Goal: Task Accomplishment & Management: Manage account settings

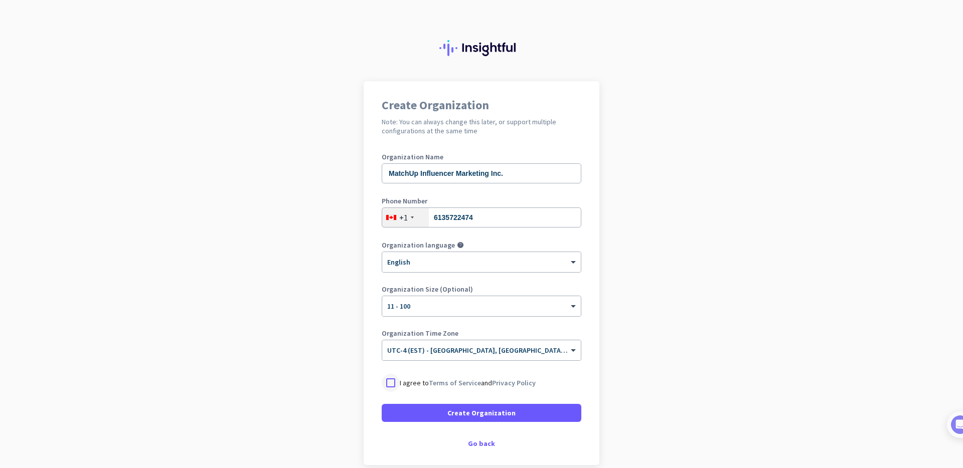
click at [391, 384] on div at bounding box center [391, 383] width 18 height 18
click at [471, 415] on span "Create Organization" at bounding box center [481, 413] width 68 height 10
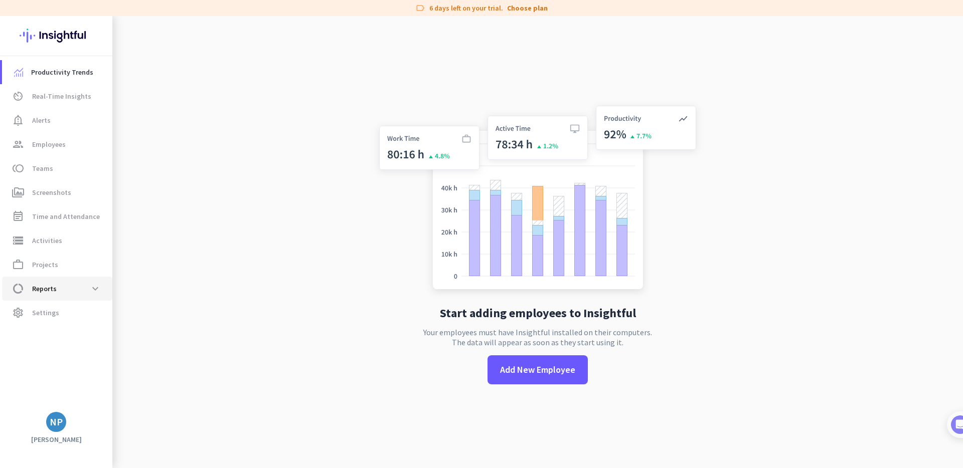
click at [58, 286] on span "data_usage Reports expand_more" at bounding box center [57, 289] width 94 height 18
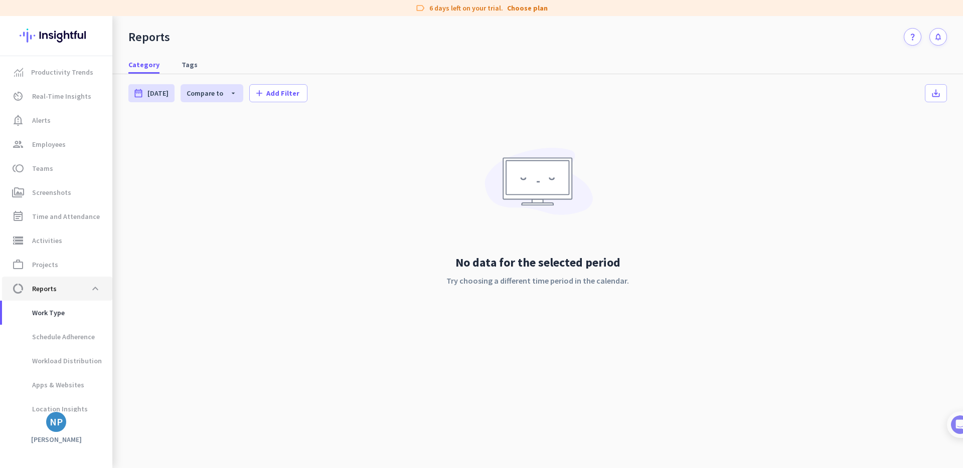
scroll to position [9, 0]
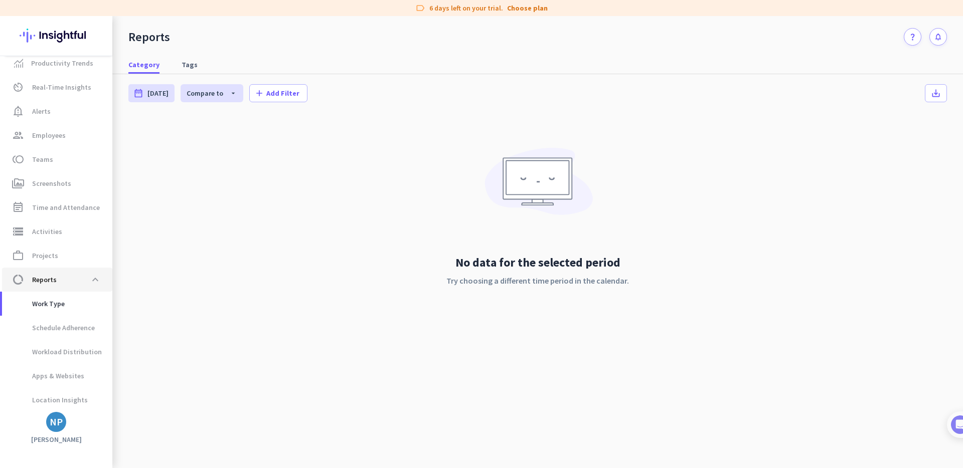
click at [58, 286] on span "data_usage Reports expand_less" at bounding box center [57, 280] width 94 height 18
click at [54, 390] on span "Settings" at bounding box center [45, 396] width 27 height 12
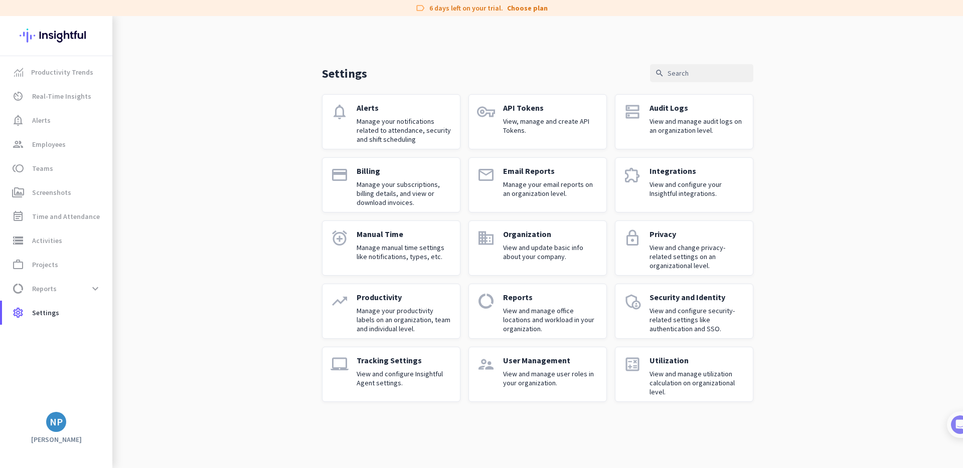
click at [531, 357] on p "User Management" at bounding box center [550, 361] width 95 height 10
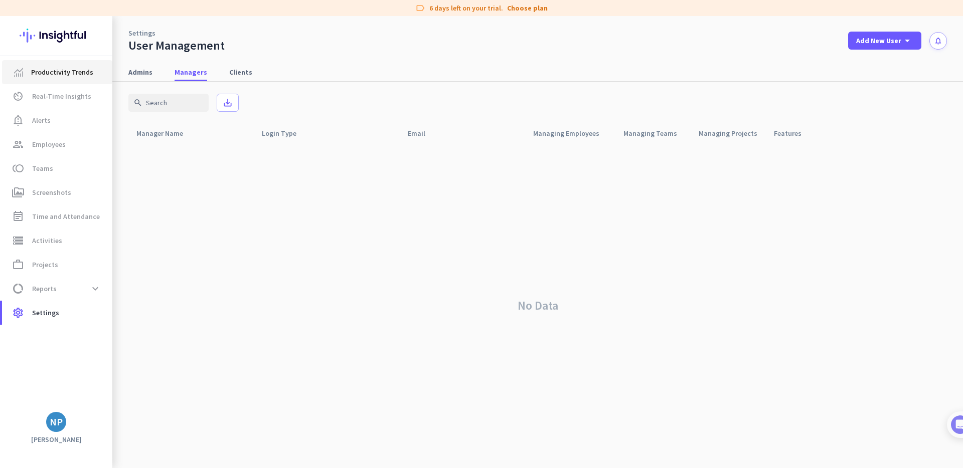
click at [60, 76] on span "Productivity Trends" at bounding box center [62, 72] width 62 height 12
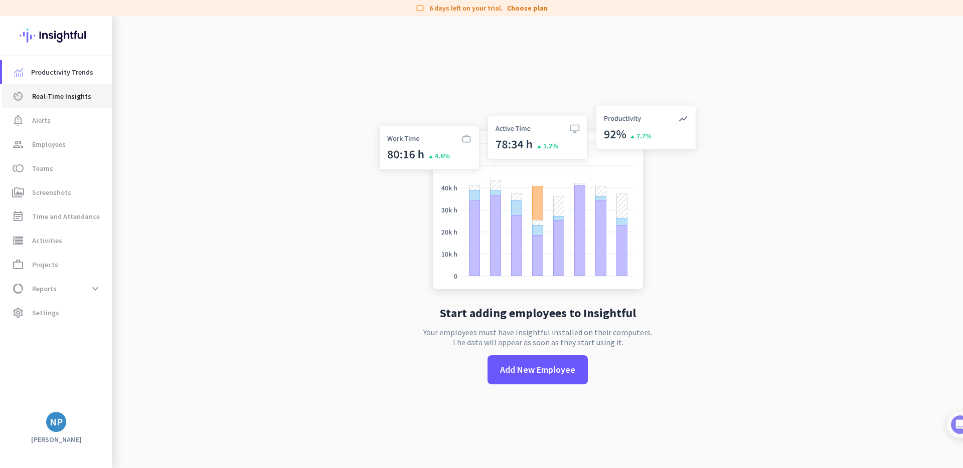
click at [55, 99] on span "Real-Time Insights" at bounding box center [61, 96] width 59 height 12
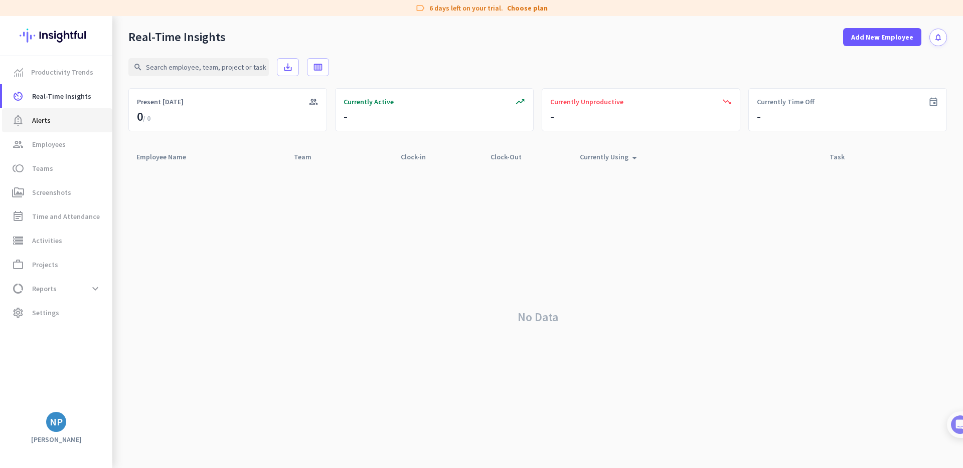
click at [55, 124] on span "notification_important Alerts" at bounding box center [57, 120] width 94 height 12
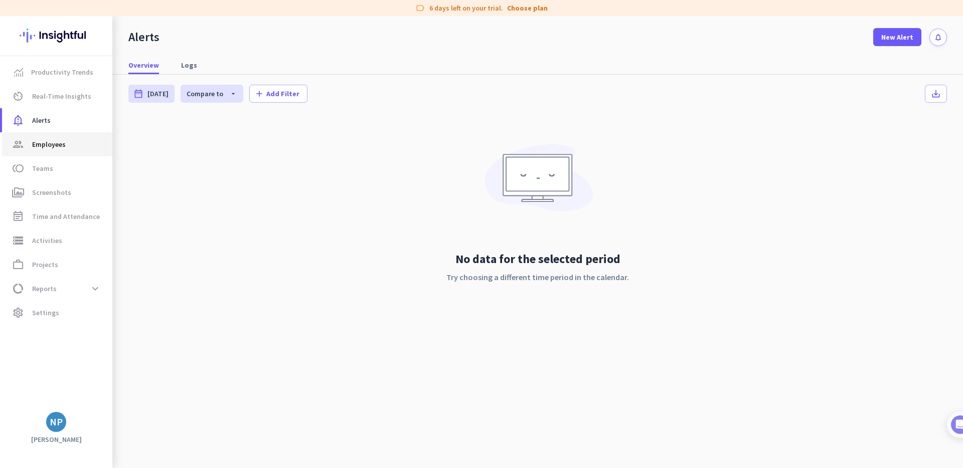
click at [57, 147] on span "Employees" at bounding box center [49, 144] width 34 height 12
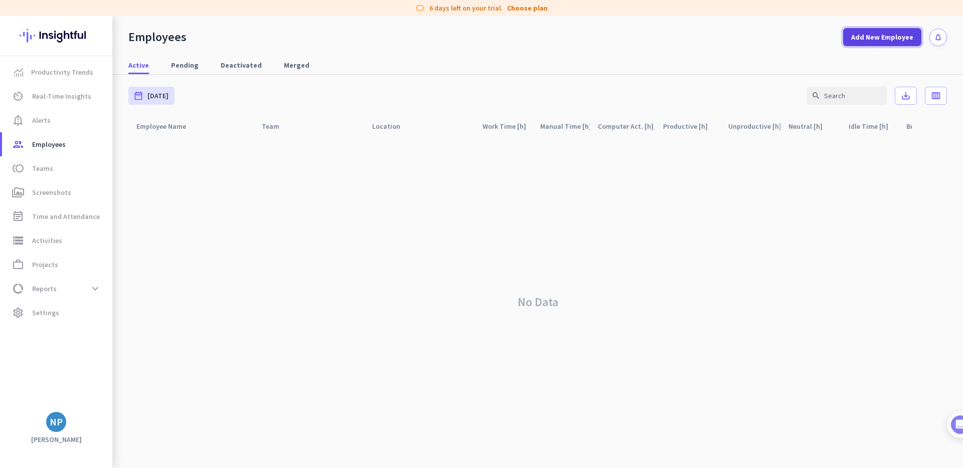
click at [868, 37] on span "Add New Employee" at bounding box center [882, 37] width 62 height 10
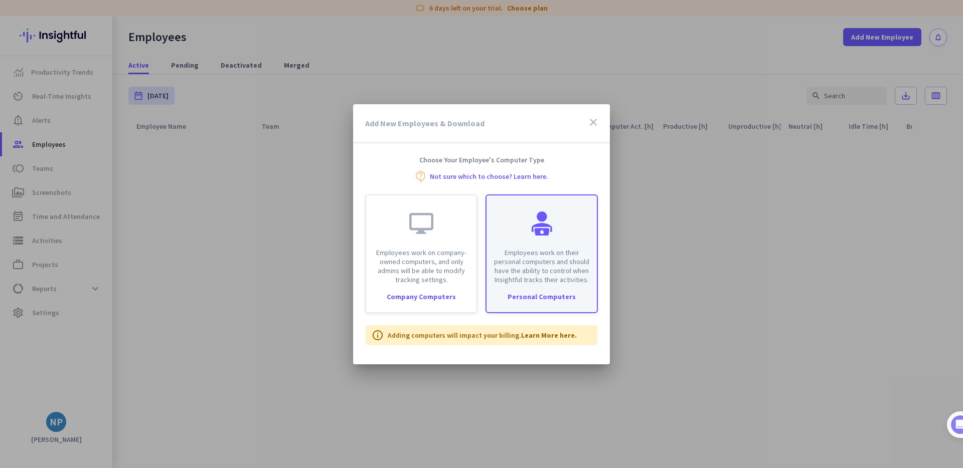
click at [534, 269] on p "Employees work on their personal computers and should have the ability to contr…" at bounding box center [541, 266] width 98 height 36
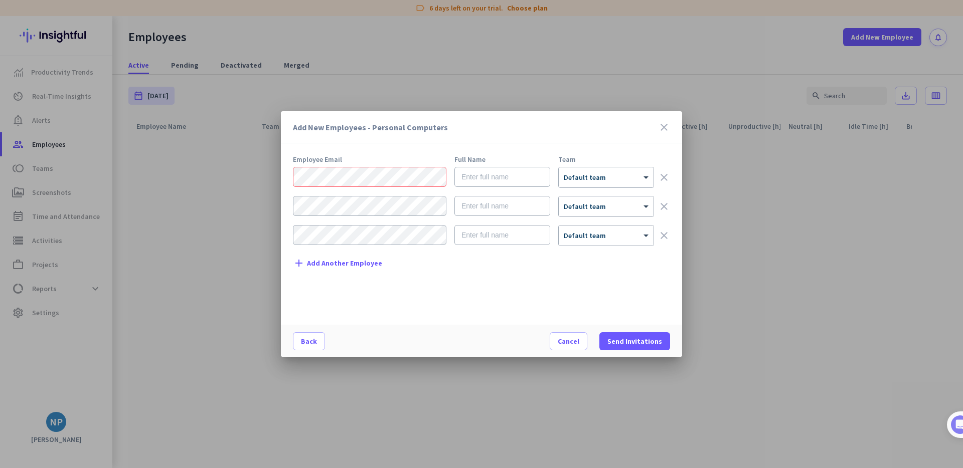
click at [342, 263] on span "Add Another Employee" at bounding box center [344, 264] width 75 height 8
click at [344, 297] on div "add Add Another Employee" at bounding box center [337, 292] width 89 height 12
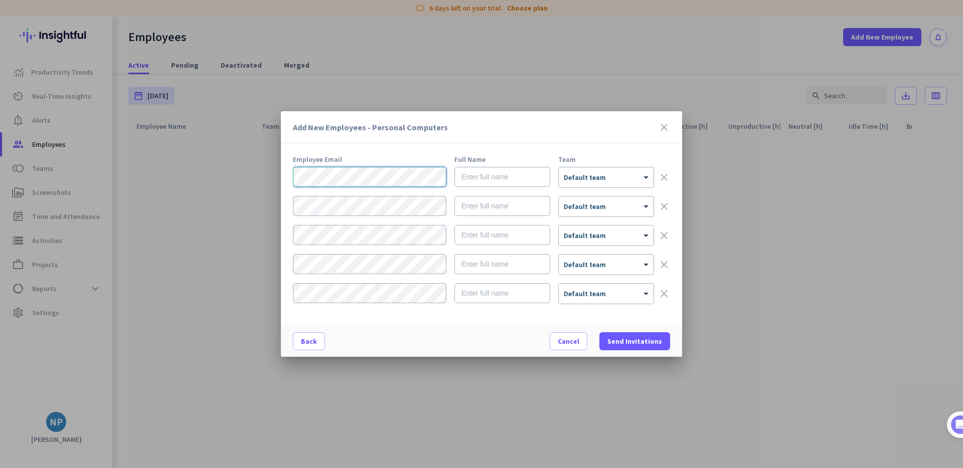
click at [249, 176] on div "Add New Employees - Personal Computers close Employee Email Full Name Team × De…" at bounding box center [481, 234] width 963 height 468
click at [499, 178] on input "text" at bounding box center [502, 177] width 96 height 20
type input "[PERSON_NAME]"
click at [523, 206] on input "text" at bounding box center [502, 206] width 96 height 20
type input "[PERSON_NAME]"
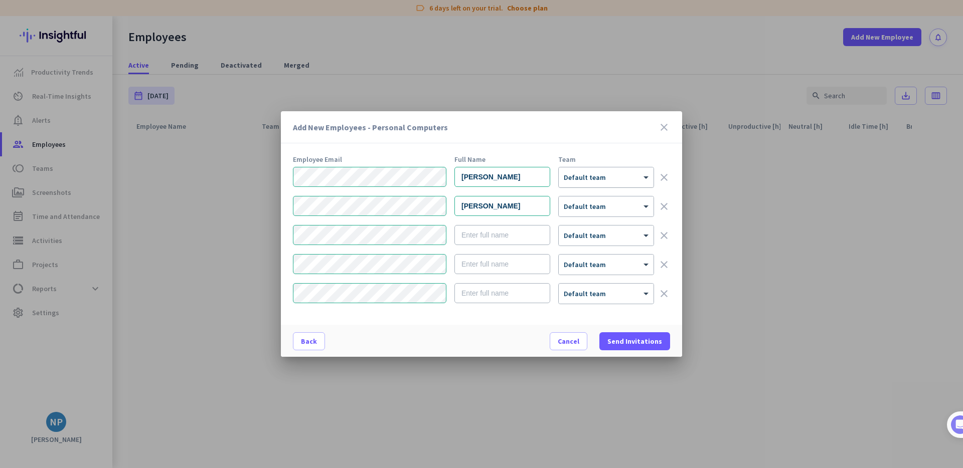
click at [615, 180] on div "× Default team" at bounding box center [600, 178] width 82 height 9
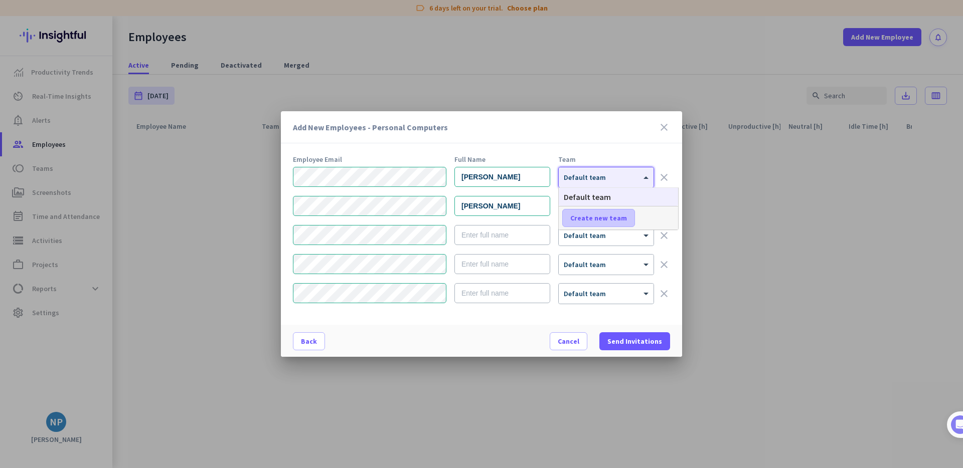
click at [606, 220] on span "Create new team" at bounding box center [598, 218] width 57 height 10
click at [593, 217] on input "text" at bounding box center [599, 218] width 74 height 18
type input "Talent Team"
click at [654, 219] on span "Save" at bounding box center [659, 218] width 16 height 9
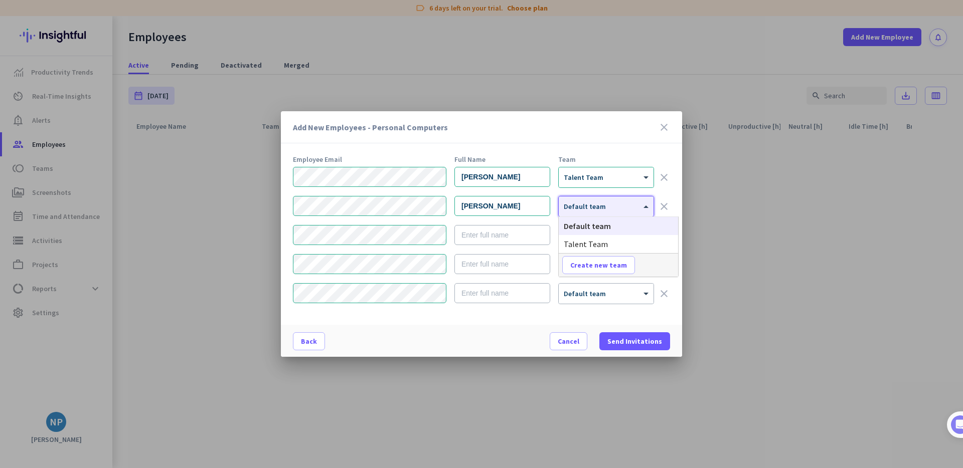
click at [627, 207] on div at bounding box center [606, 203] width 95 height 9
click at [606, 242] on div "Talent Team" at bounding box center [618, 244] width 119 height 18
click at [608, 237] on div "× Default team" at bounding box center [600, 236] width 82 height 9
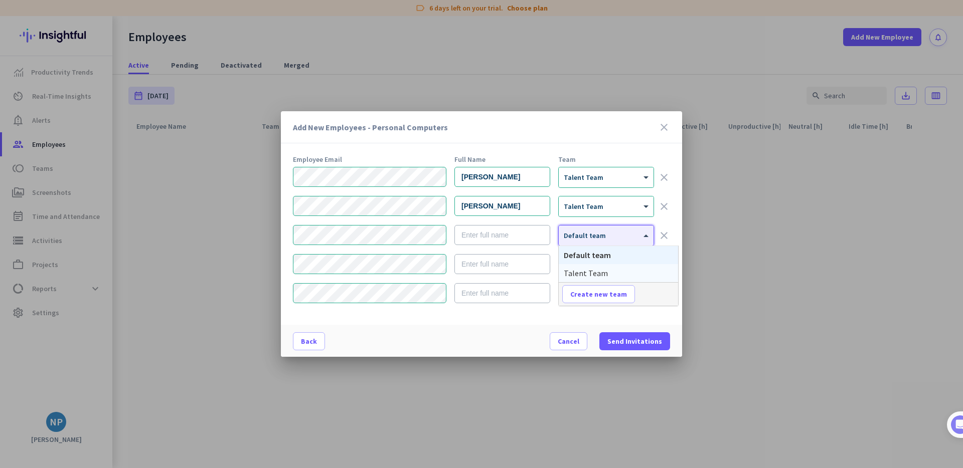
click at [606, 270] on div "Talent Team" at bounding box center [618, 273] width 119 height 18
click at [496, 238] on input "text" at bounding box center [502, 235] width 96 height 20
click at [277, 207] on div "Add New Employees - Personal Computers close Employee Email Full Name Team [PER…" at bounding box center [481, 234] width 963 height 468
click at [276, 236] on div "Add New Employees - Personal Computers close Employee Email Full Name Team [PER…" at bounding box center [481, 234] width 963 height 468
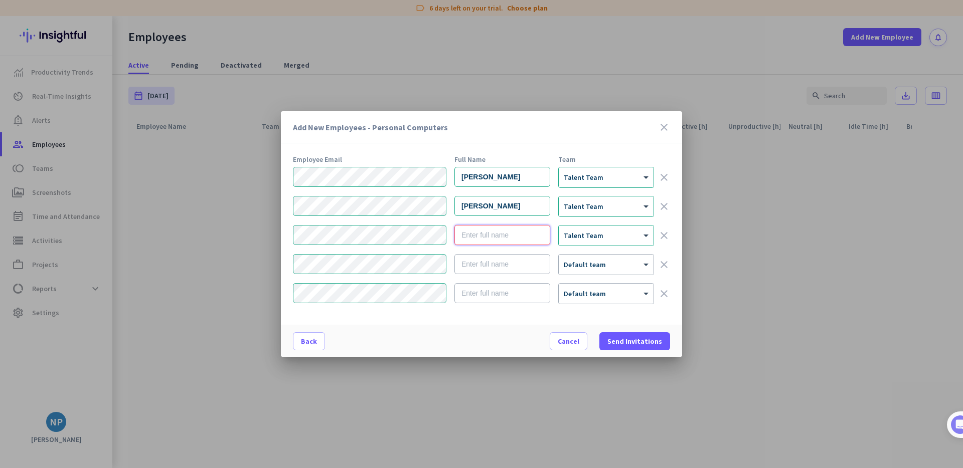
click at [475, 232] on input "text" at bounding box center [502, 235] width 96 height 20
type input "[PERSON_NAME]"
click at [249, 264] on div "Add New Employees - Personal Computers close Employee Email Full Name Team [PER…" at bounding box center [481, 234] width 963 height 468
click at [478, 265] on input "text" at bounding box center [502, 264] width 96 height 20
type input "[PERSON_NAME] [PERSON_NAME]"
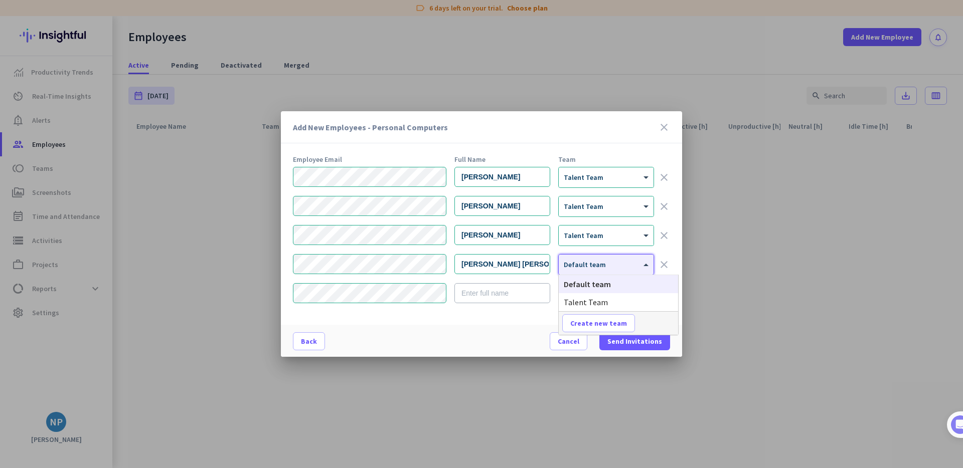
click at [597, 267] on span "Default team" at bounding box center [585, 264] width 42 height 9
click at [598, 301] on span "Talent Team" at bounding box center [586, 302] width 44 height 10
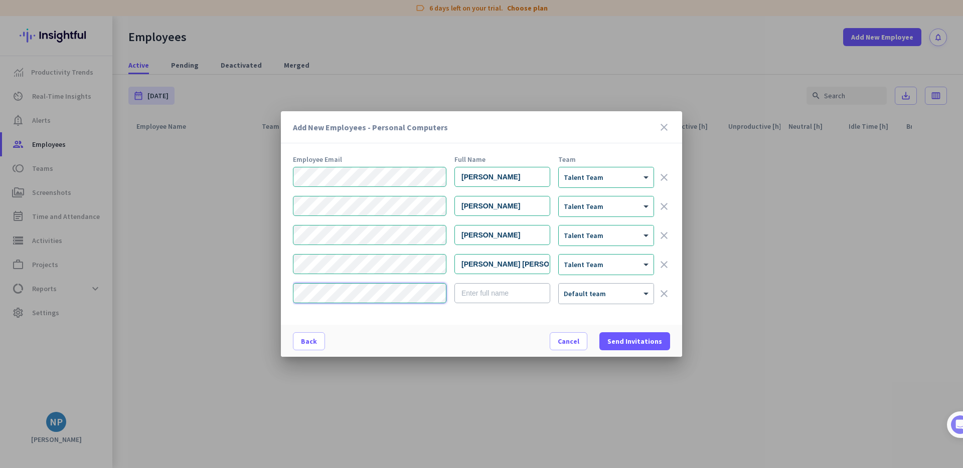
click at [265, 291] on div "Add New Employees - Personal Computers close Employee Email Full Name Team [PER…" at bounding box center [481, 234] width 963 height 468
click at [486, 297] on input "text" at bounding box center [502, 293] width 96 height 20
type input "Novenette [PERSON_NAME]"
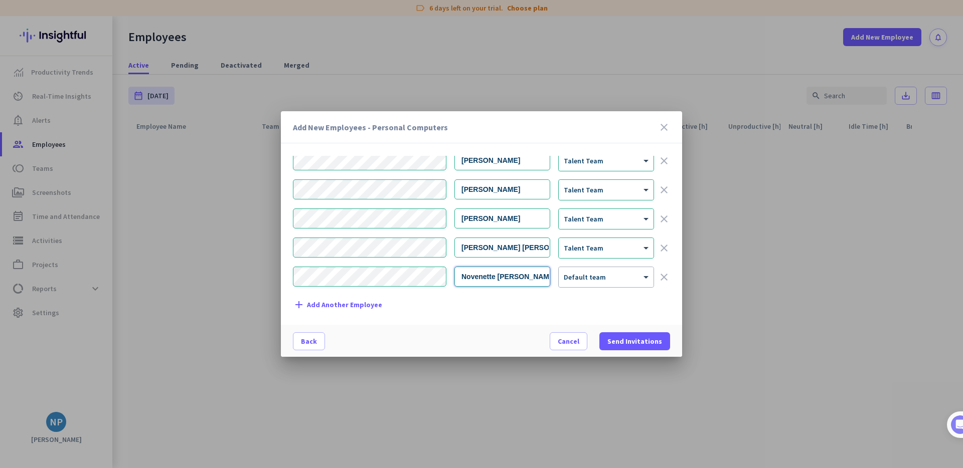
scroll to position [21, 0]
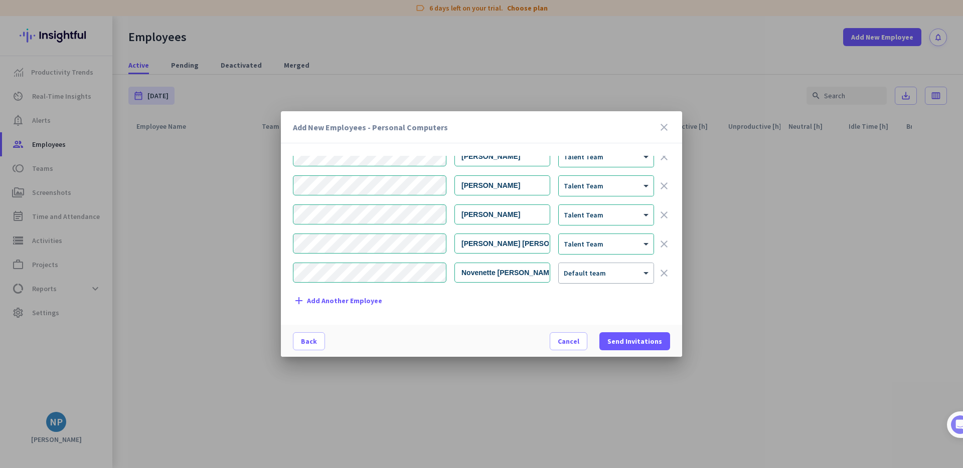
click at [634, 274] on div "× Default team" at bounding box center [600, 273] width 82 height 9
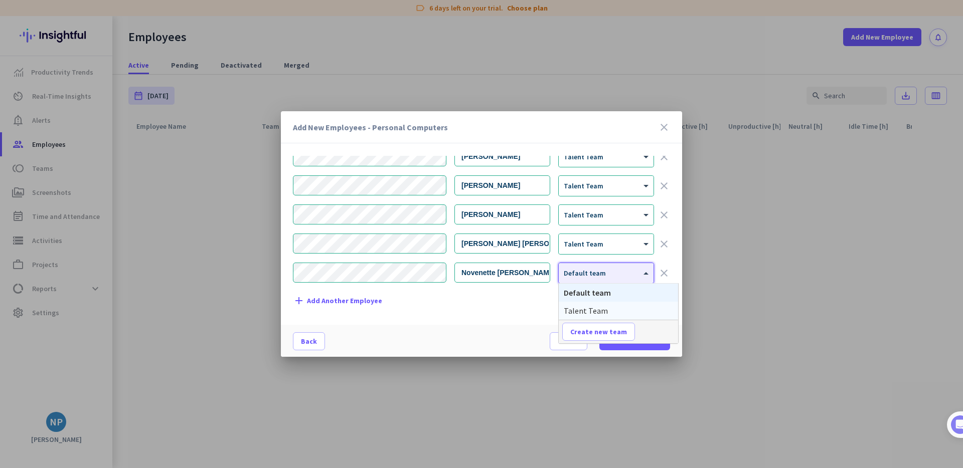
click at [618, 310] on div "Talent Team" at bounding box center [618, 311] width 119 height 18
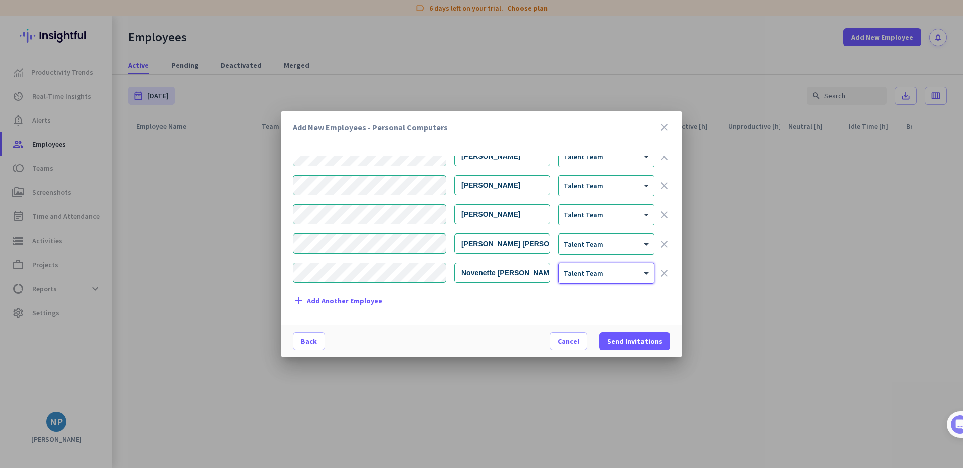
click at [315, 303] on span "Add Another Employee" at bounding box center [344, 301] width 75 height 8
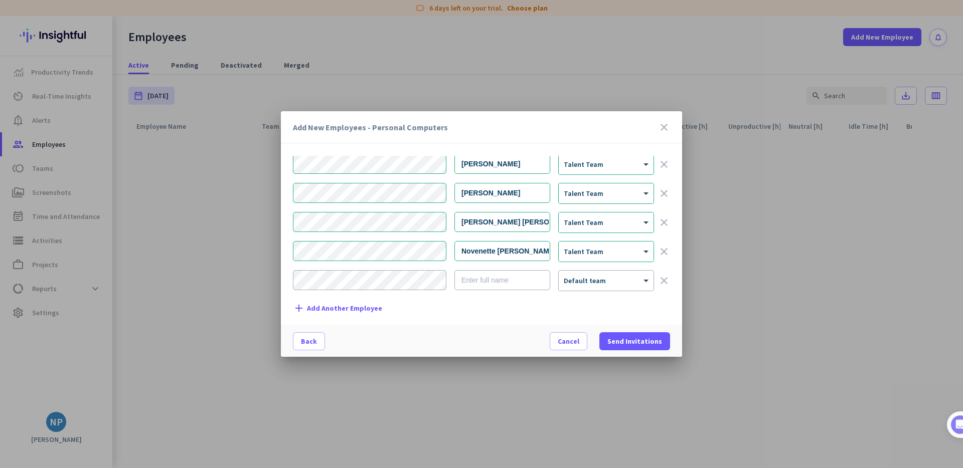
scroll to position [50, 0]
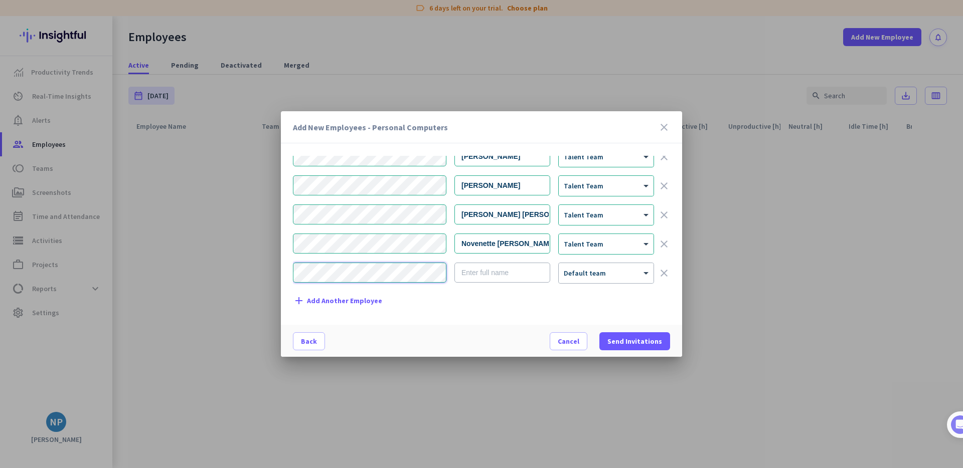
click at [258, 272] on div "Add New Employees - Personal Computers close Employee Email Full Name Team [PER…" at bounding box center [481, 234] width 963 height 468
click at [474, 274] on input "text" at bounding box center [502, 273] width 96 height 20
type input "[PERSON_NAME]"
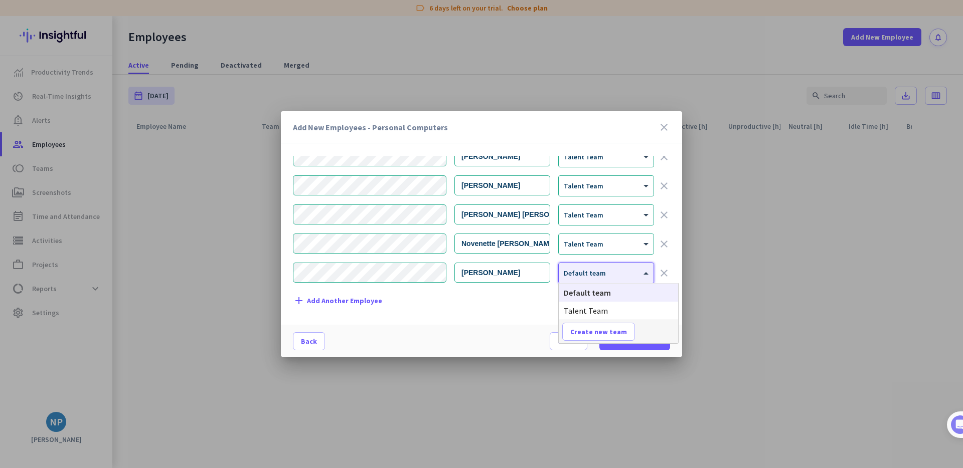
click at [639, 270] on div at bounding box center [606, 270] width 95 height 9
click at [610, 310] on div "Talent Team" at bounding box center [618, 311] width 119 height 18
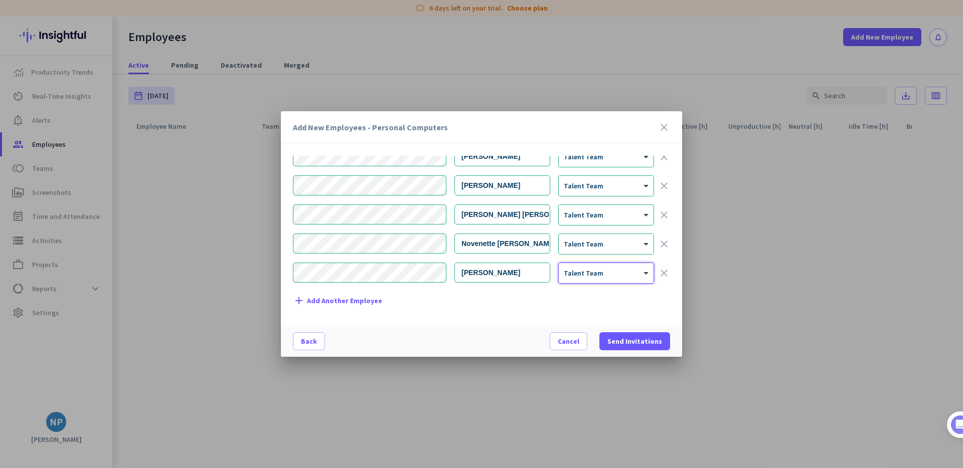
click at [364, 300] on span "Add Another Employee" at bounding box center [344, 301] width 75 height 8
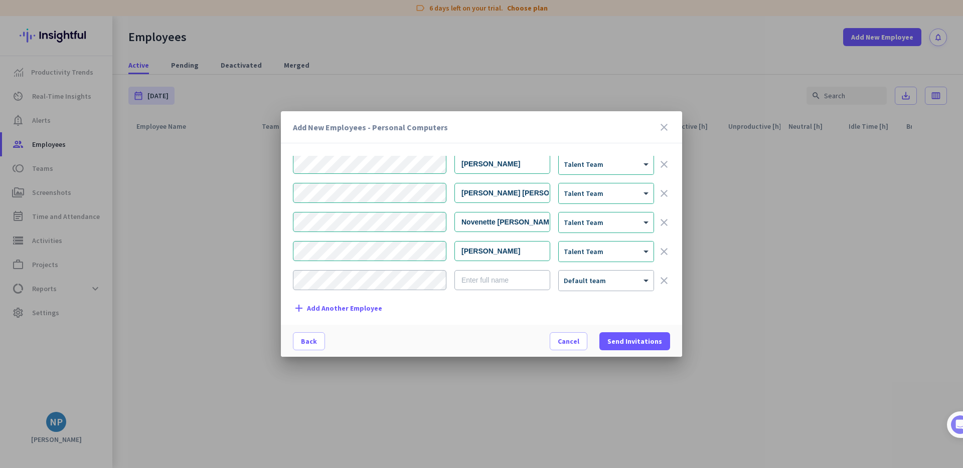
scroll to position [79, 0]
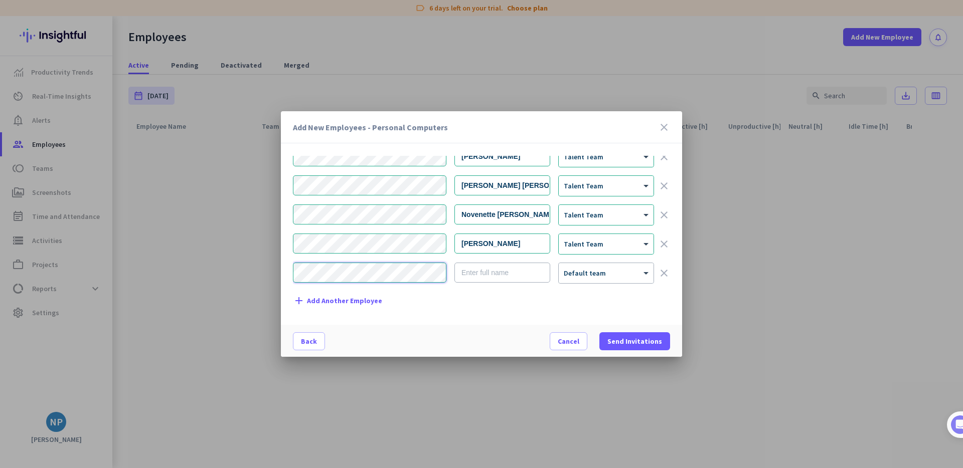
click at [270, 274] on div "Add New Employees - Personal Computers close Employee Email Full Name Team [PER…" at bounding box center [481, 234] width 963 height 468
click at [484, 273] on input "text" at bounding box center [502, 273] width 96 height 20
type input "[PERSON_NAME]"
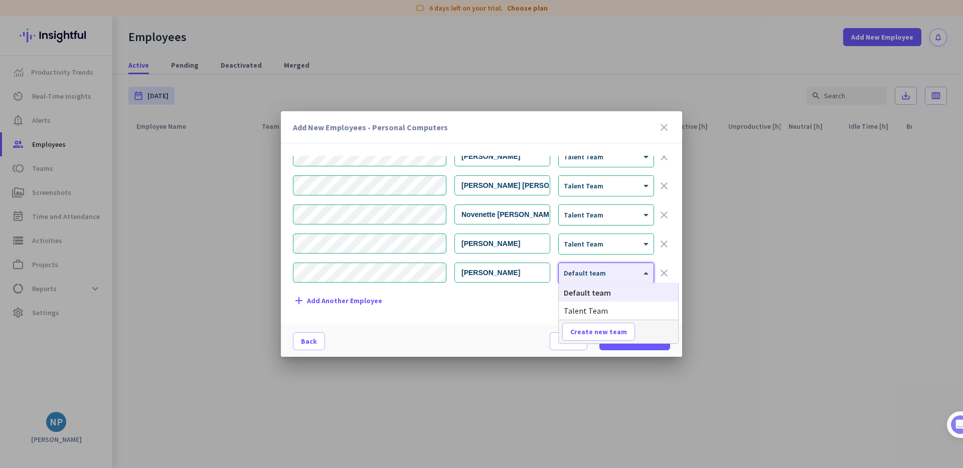
click at [577, 272] on div at bounding box center [606, 270] width 95 height 9
click at [587, 309] on span "Talent Team" at bounding box center [586, 311] width 44 height 10
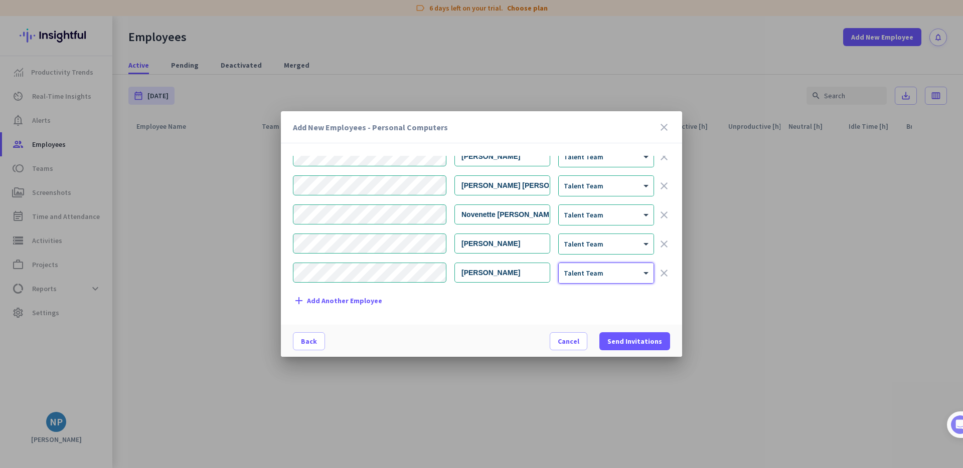
click at [350, 299] on span "Add Another Employee" at bounding box center [344, 301] width 75 height 8
click at [279, 245] on div "Add New Employees - Personal Computers close Employee Email Full Name Team [PER…" at bounding box center [481, 234] width 963 height 468
click at [508, 243] on input "text" at bounding box center [502, 244] width 96 height 20
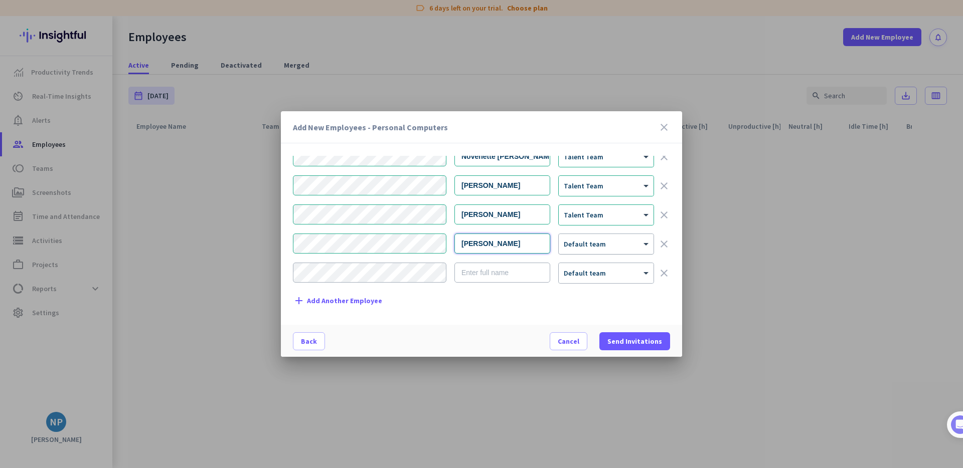
type input "[PERSON_NAME]"
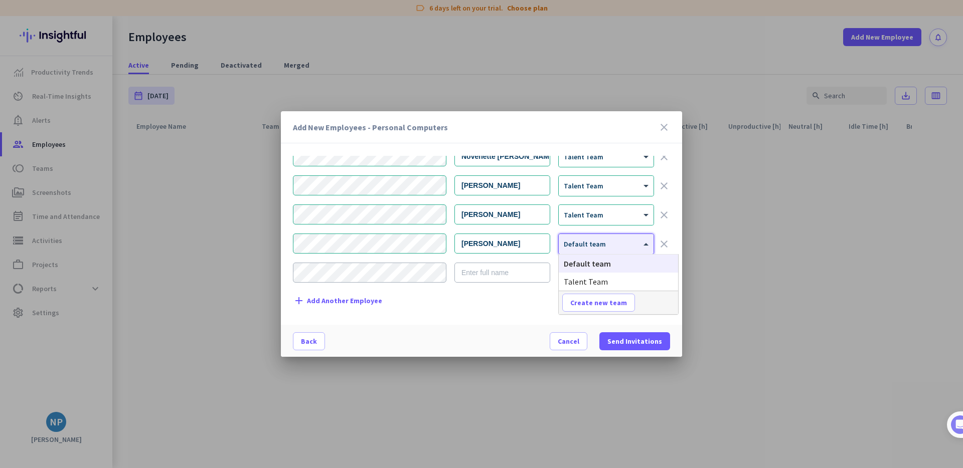
click at [594, 243] on div at bounding box center [606, 241] width 95 height 9
click at [595, 279] on span "Talent Team" at bounding box center [586, 282] width 44 height 10
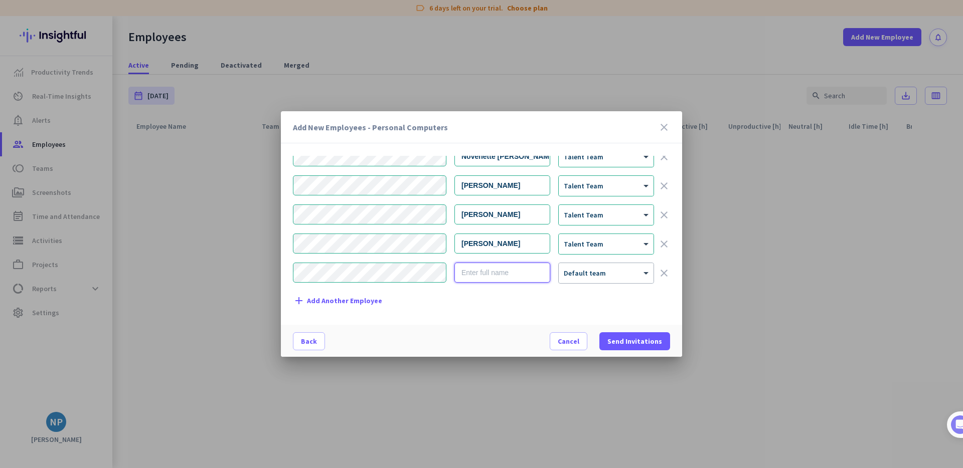
click at [493, 276] on input "text" at bounding box center [502, 273] width 96 height 20
paste input "El Ghissassi"
type input "[PERSON_NAME]"
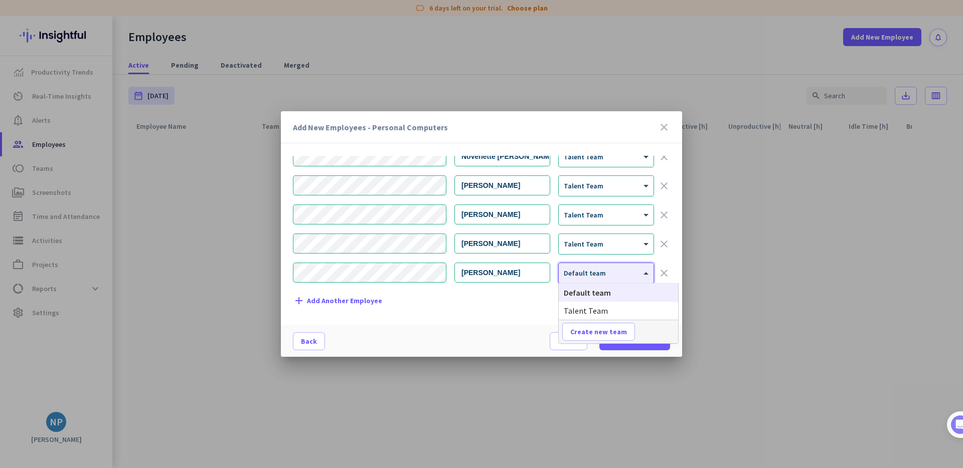
click at [611, 276] on div "× Default team" at bounding box center [600, 273] width 82 height 9
click at [610, 310] on div "Talent Team" at bounding box center [618, 311] width 119 height 18
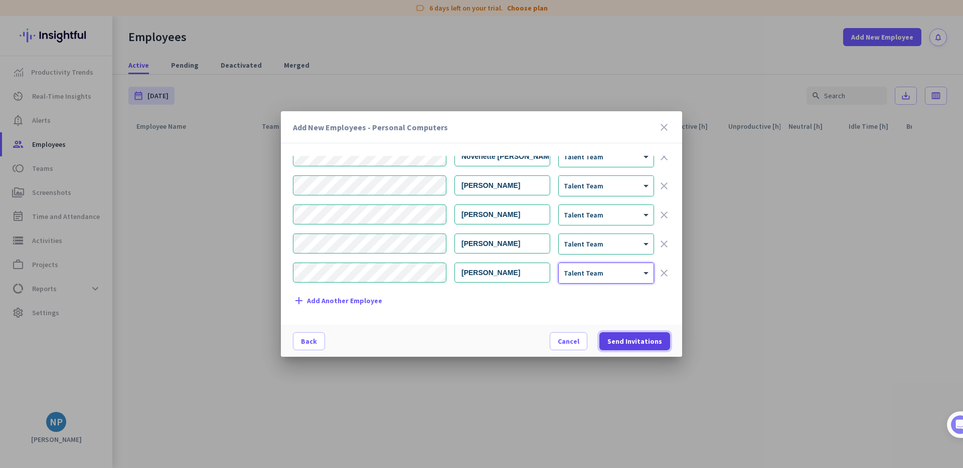
click at [633, 341] on span "Send Invitations" at bounding box center [634, 341] width 55 height 10
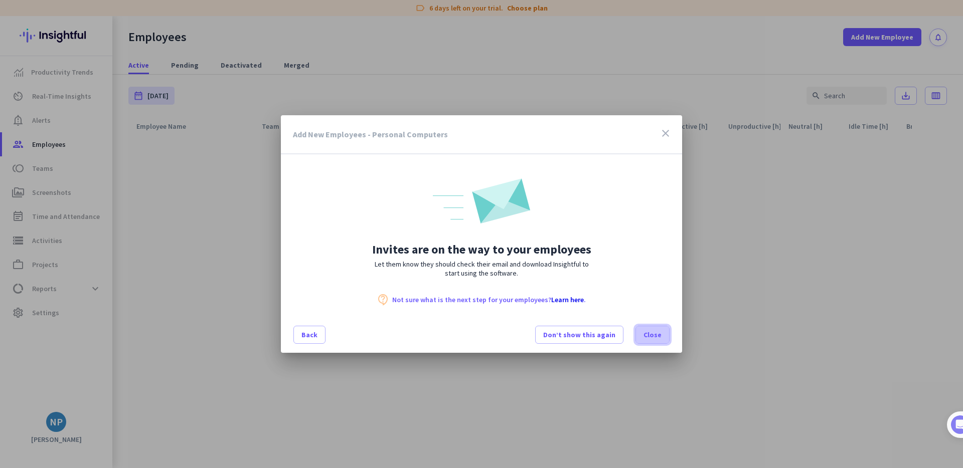
click at [649, 337] on span "Close" at bounding box center [652, 335] width 18 height 10
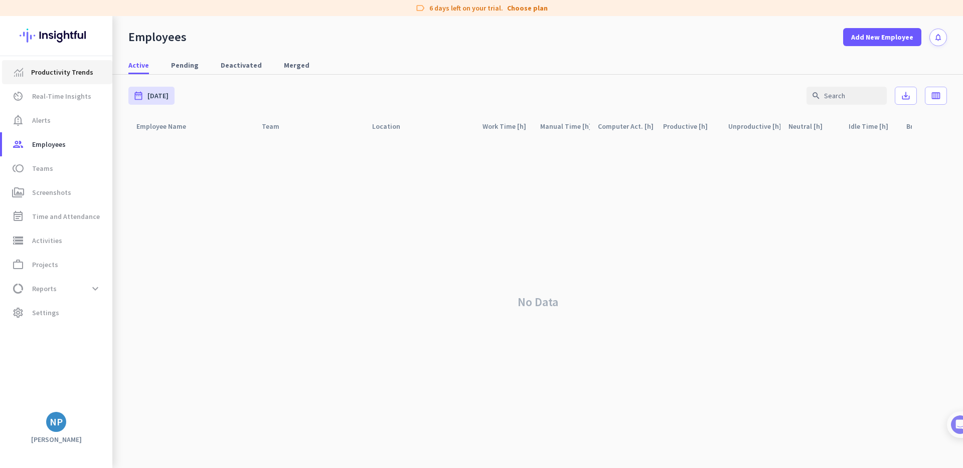
click at [61, 73] on span "Productivity Trends" at bounding box center [62, 72] width 62 height 12
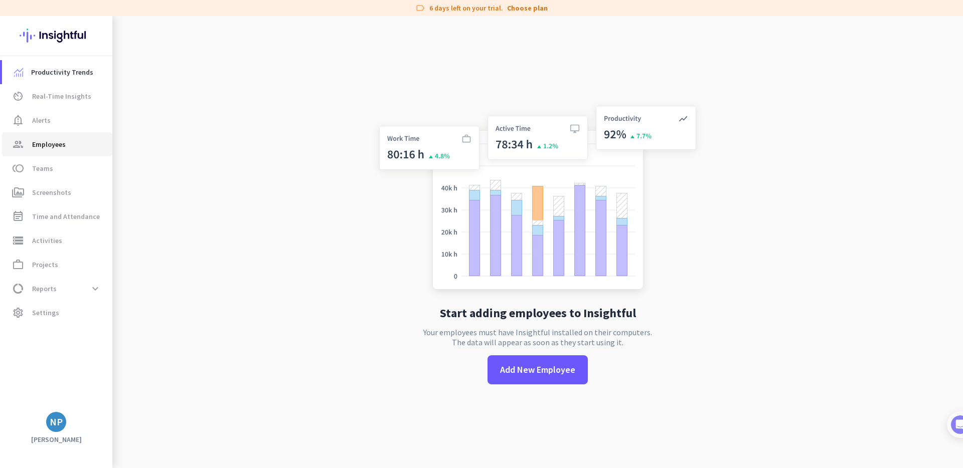
click at [57, 149] on span "Employees" at bounding box center [49, 144] width 34 height 12
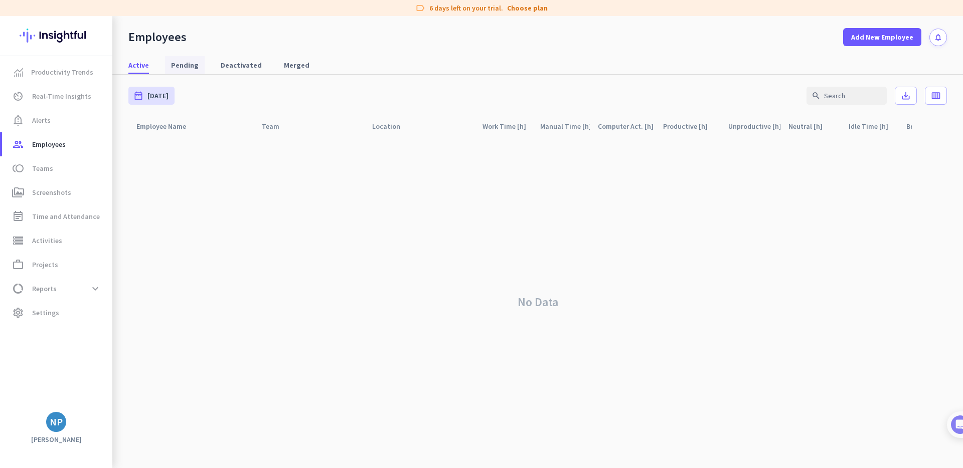
click at [189, 64] on span "Pending" at bounding box center [185, 65] width 28 height 10
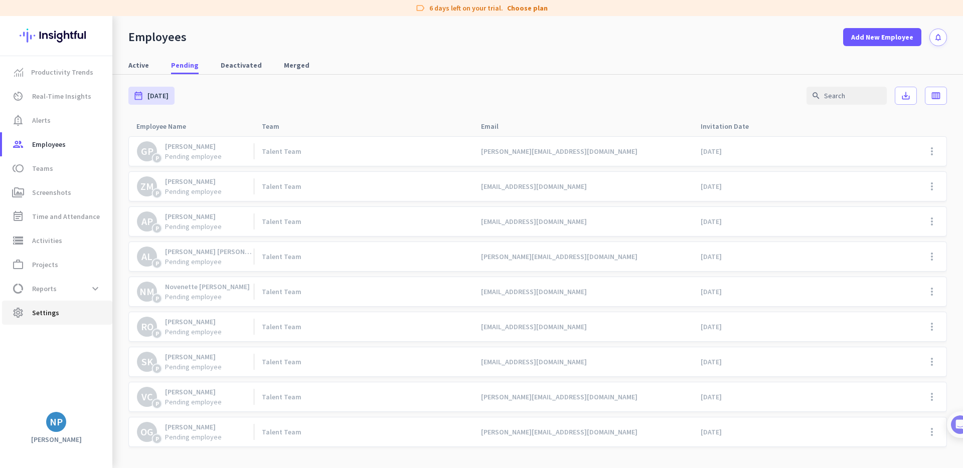
click at [50, 305] on link "settings Settings" at bounding box center [57, 313] width 110 height 24
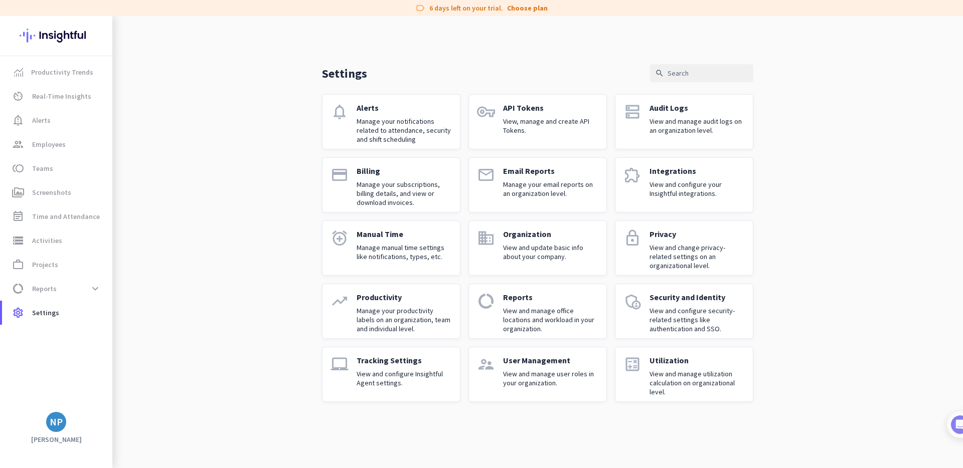
click at [529, 370] on p "View and manage user roles in your organization." at bounding box center [550, 379] width 95 height 18
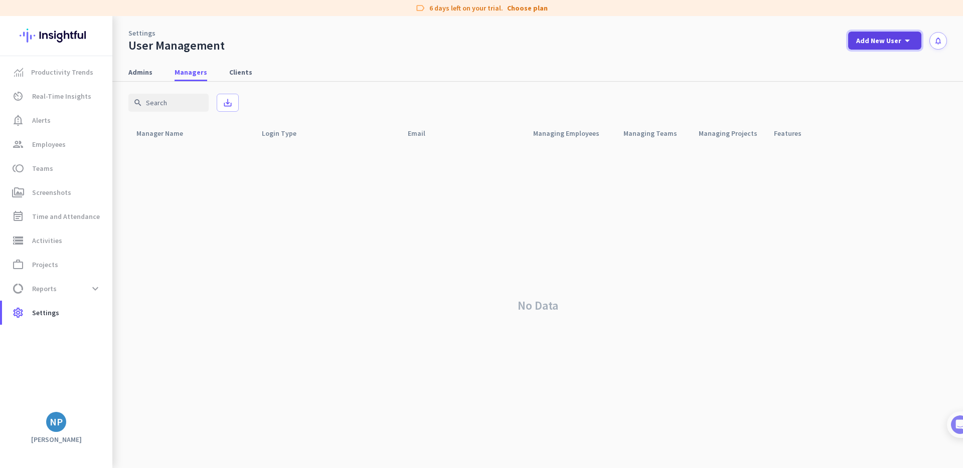
click at [880, 42] on span "Add New User" at bounding box center [878, 41] width 45 height 10
click at [888, 86] on div "Manager" at bounding box center [888, 87] width 31 height 10
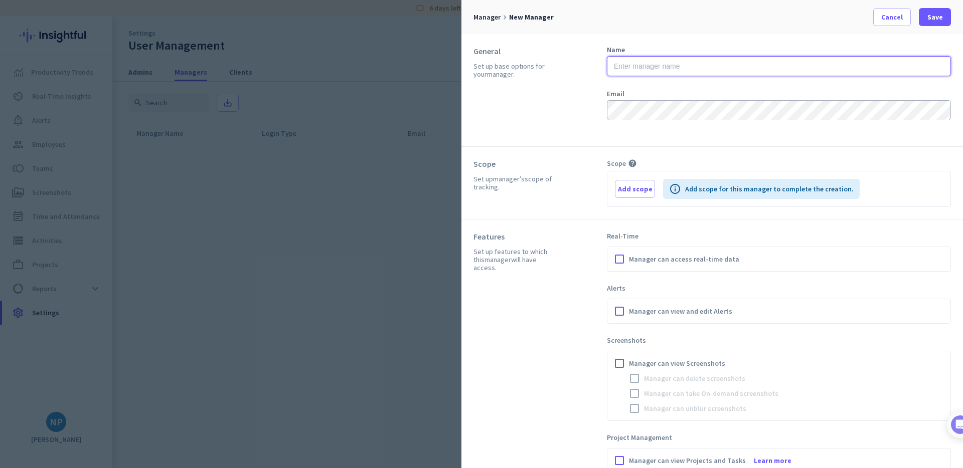
click at [648, 66] on input "text" at bounding box center [779, 66] width 344 height 20
drag, startPoint x: 638, startPoint y: 65, endPoint x: 679, endPoint y: 67, distance: 40.7
click at [679, 67] on input "[PERSON_NAME]" at bounding box center [779, 66] width 344 height 20
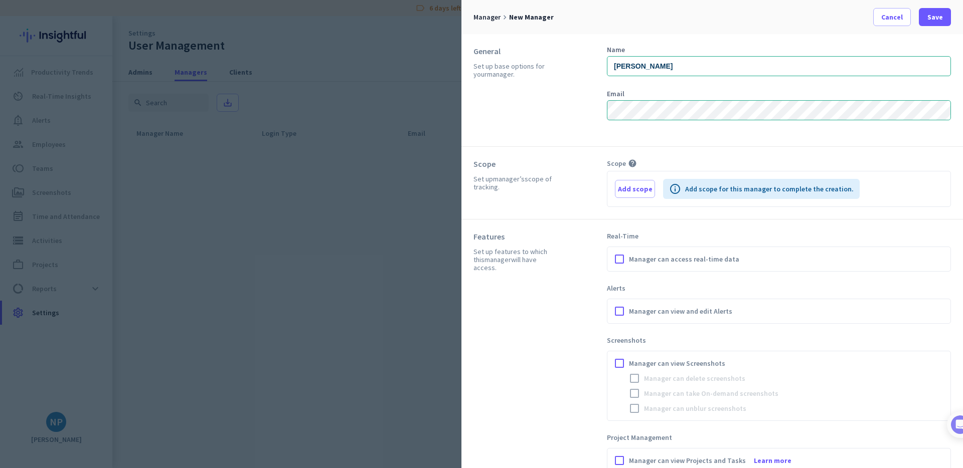
click at [569, 88] on div "General Set up base options for your manager ." at bounding box center [539, 90] width 133 height 88
click at [659, 66] on input "[PERSON_NAME]" at bounding box center [779, 66] width 344 height 20
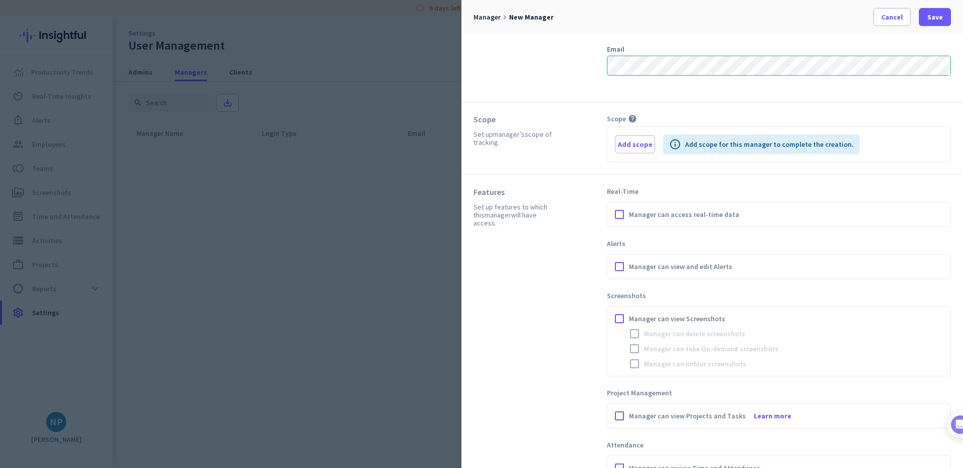
scroll to position [46, 0]
type input "[PERSON_NAME]"
click at [636, 144] on span "Add scope" at bounding box center [635, 143] width 35 height 10
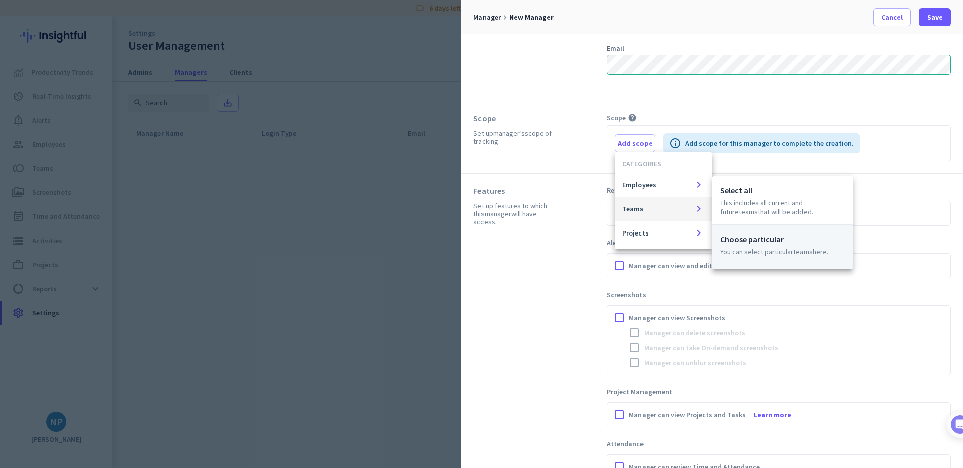
click at [758, 243] on p "Choose particular" at bounding box center [782, 239] width 124 height 12
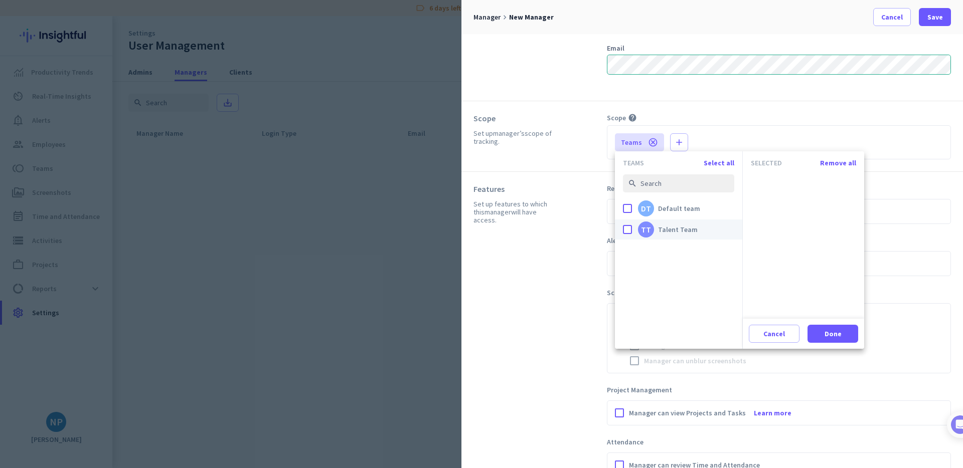
click at [625, 230] on div "done" at bounding box center [627, 229] width 9 height 9
click at [0, 0] on input "done TT Talent Team" at bounding box center [0, 0] width 0 height 0
click at [834, 331] on span "Done" at bounding box center [832, 334] width 17 height 10
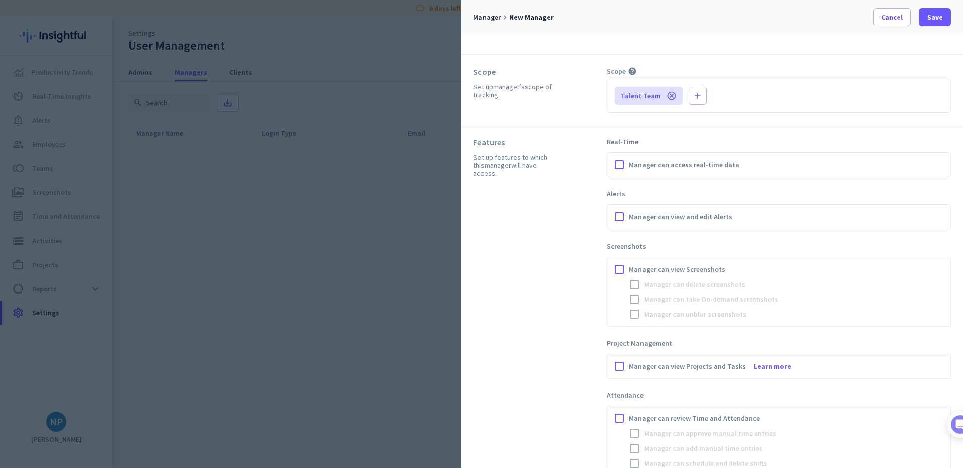
scroll to position [123, 0]
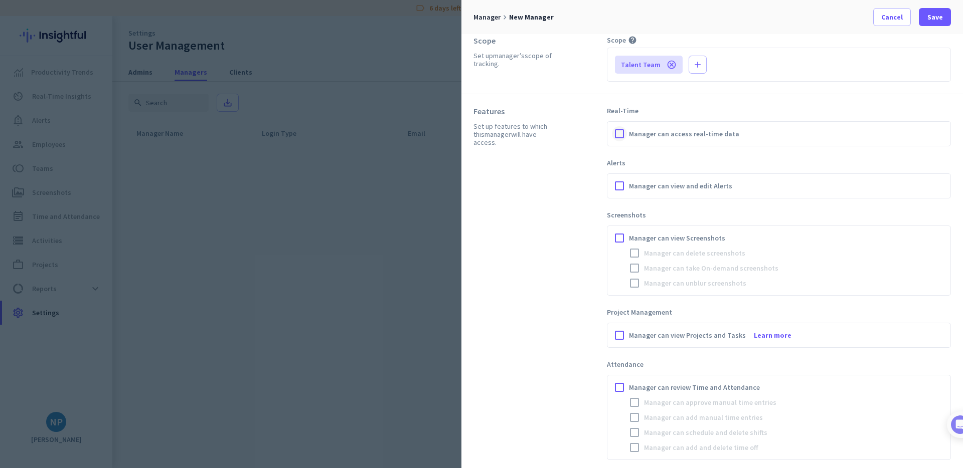
click at [619, 133] on div at bounding box center [619, 133] width 15 height 15
click at [618, 185] on div at bounding box center [619, 186] width 15 height 15
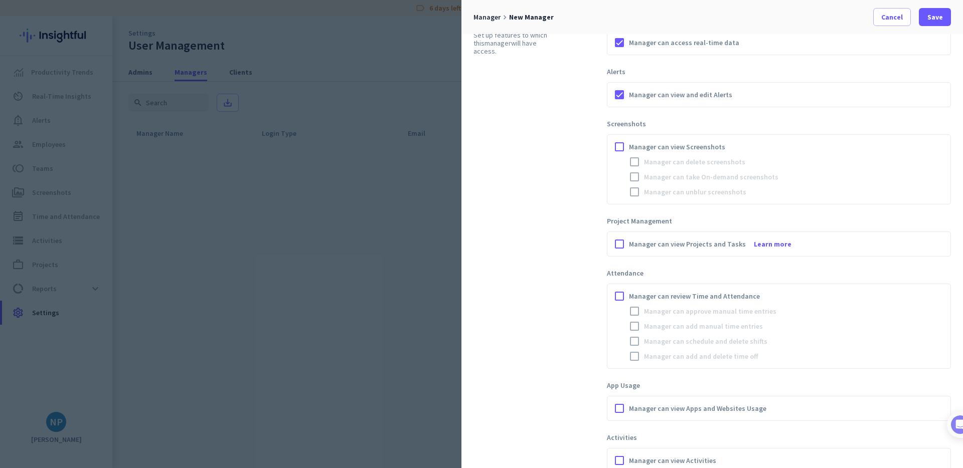
scroll to position [257, 0]
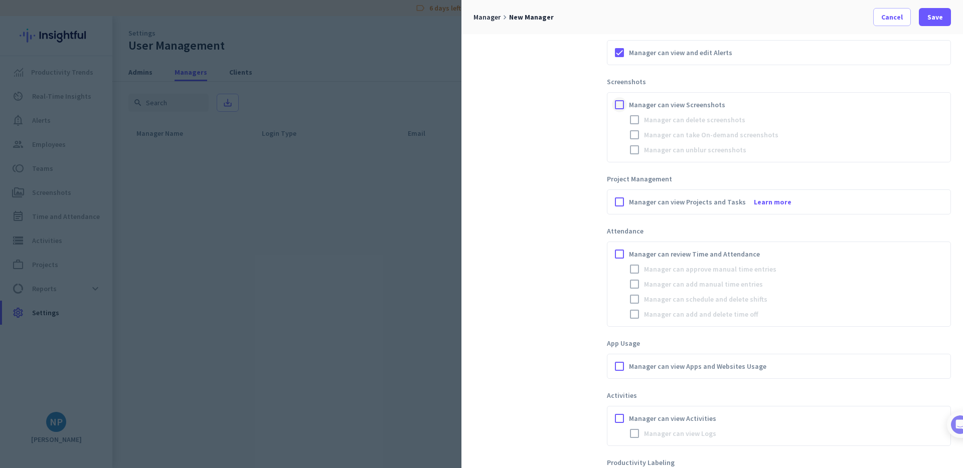
click at [618, 104] on div at bounding box center [619, 104] width 15 height 15
click at [635, 119] on div at bounding box center [634, 119] width 15 height 15
click at [635, 138] on div at bounding box center [634, 134] width 15 height 15
click at [634, 154] on div at bounding box center [634, 149] width 15 height 15
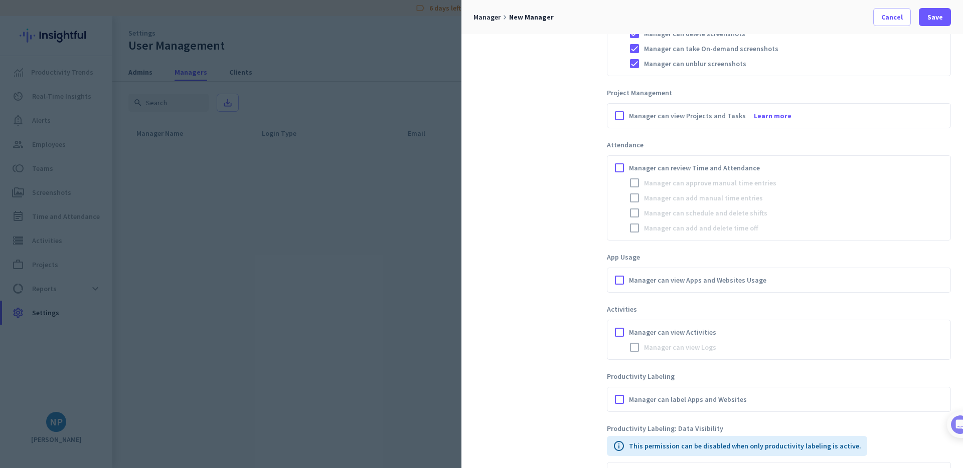
scroll to position [379, 0]
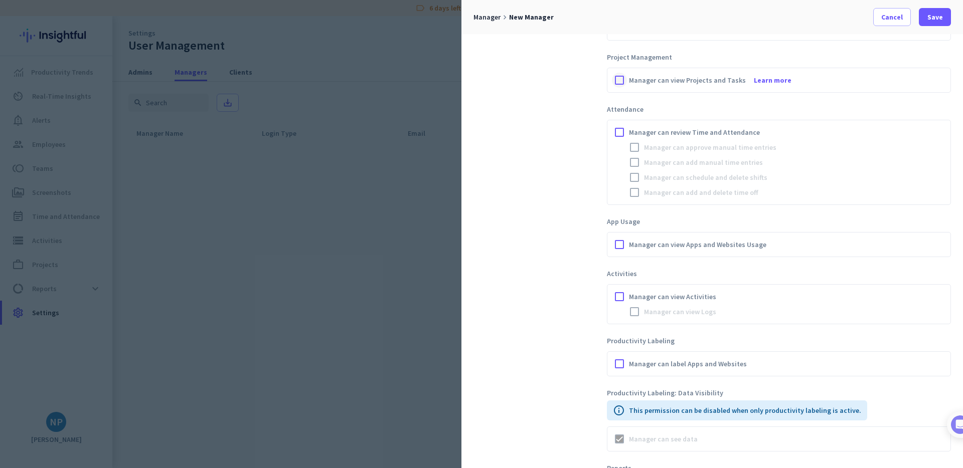
click at [617, 80] on div at bounding box center [619, 80] width 15 height 15
click at [616, 131] on div at bounding box center [619, 132] width 15 height 15
click at [635, 149] on div at bounding box center [634, 147] width 15 height 15
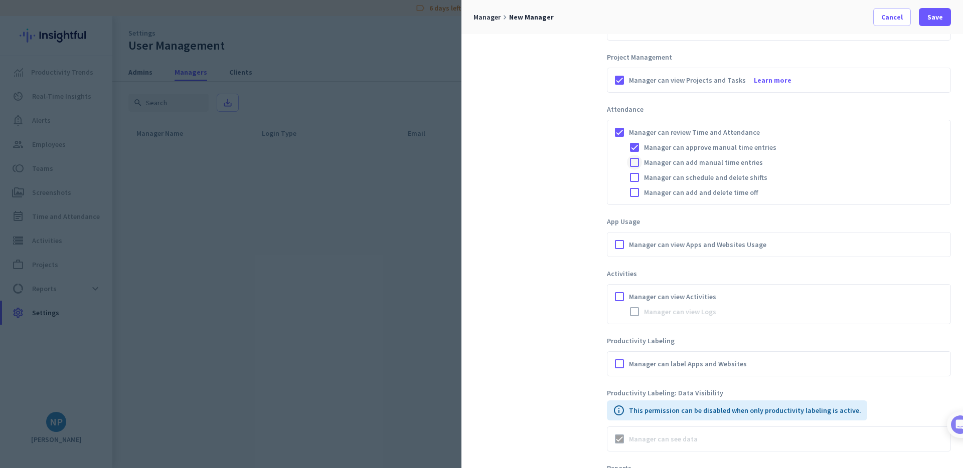
click at [635, 165] on div at bounding box center [634, 162] width 15 height 15
click at [635, 186] on div at bounding box center [634, 192] width 15 height 15
click at [635, 176] on div at bounding box center [634, 177] width 15 height 15
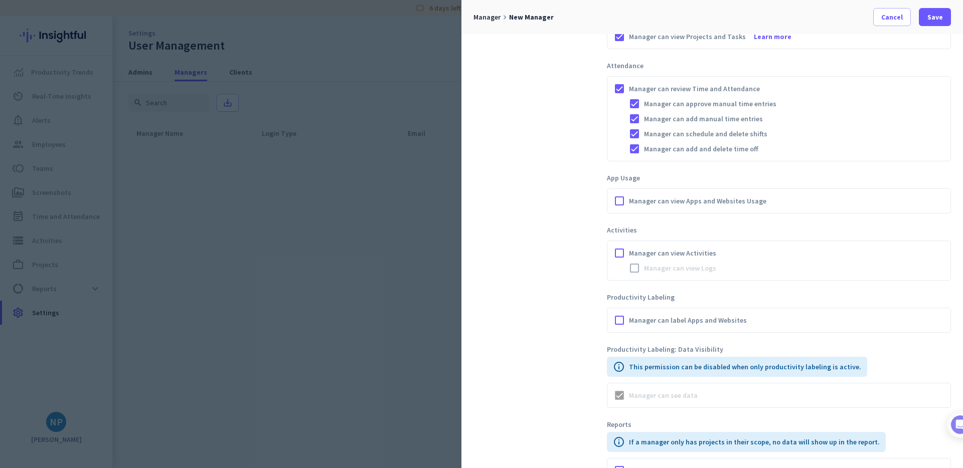
scroll to position [436, 0]
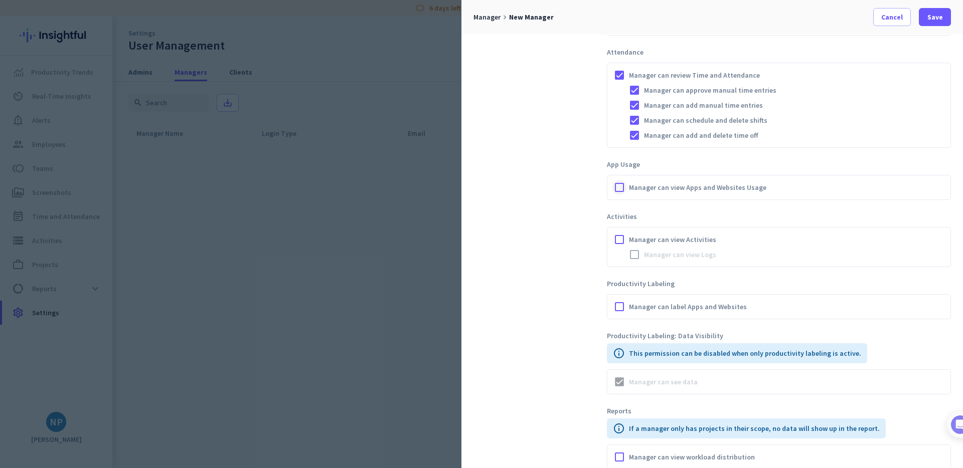
click at [619, 190] on div at bounding box center [619, 187] width 15 height 15
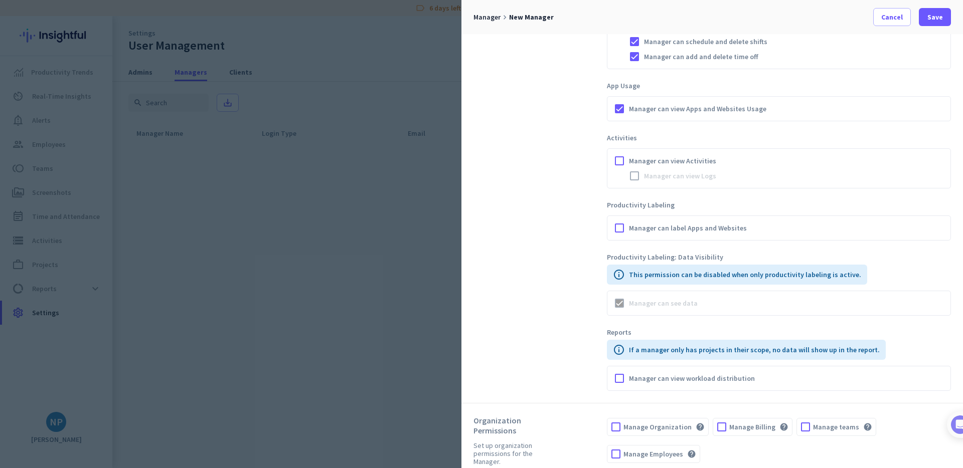
scroll to position [524, 0]
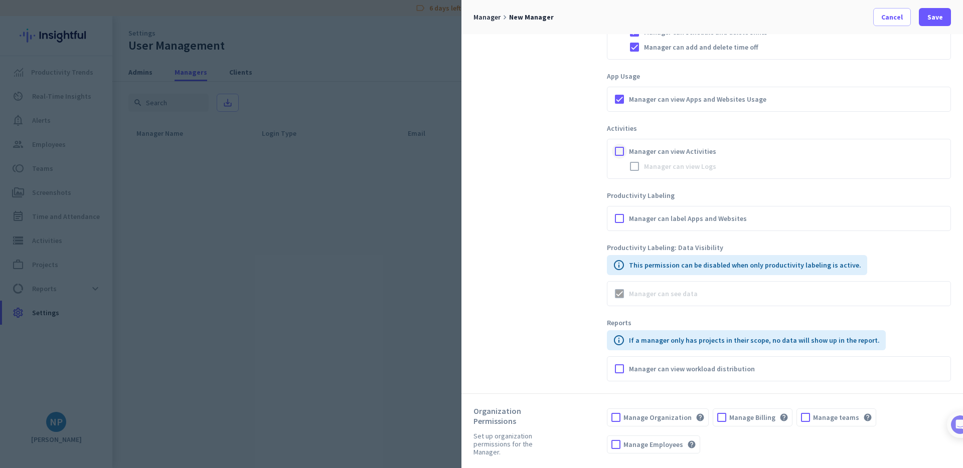
click at [620, 151] on div at bounding box center [619, 151] width 15 height 15
click at [635, 170] on div at bounding box center [634, 166] width 15 height 15
click at [619, 218] on div at bounding box center [619, 218] width 15 height 15
click at [617, 371] on div at bounding box center [619, 369] width 15 height 15
click at [615, 446] on div at bounding box center [615, 444] width 17 height 17
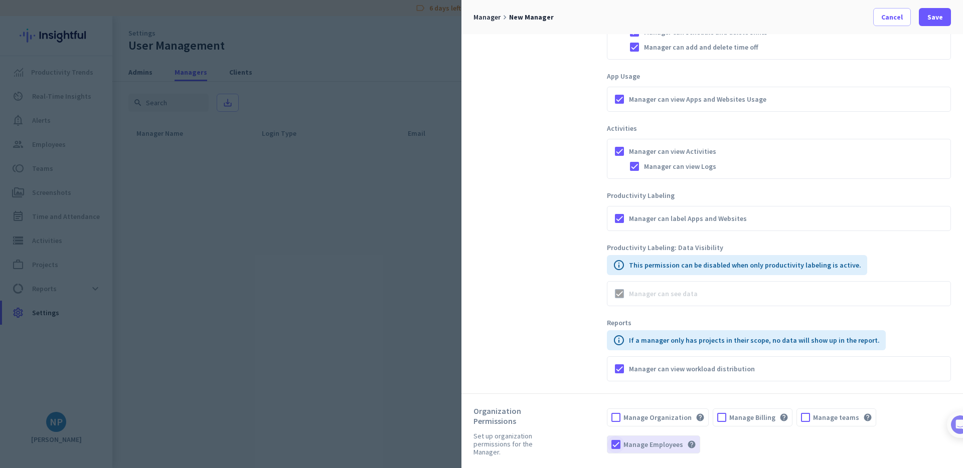
click at [615, 445] on div at bounding box center [615, 444] width 17 height 17
click at [934, 15] on span "Save" at bounding box center [935, 17] width 16 height 10
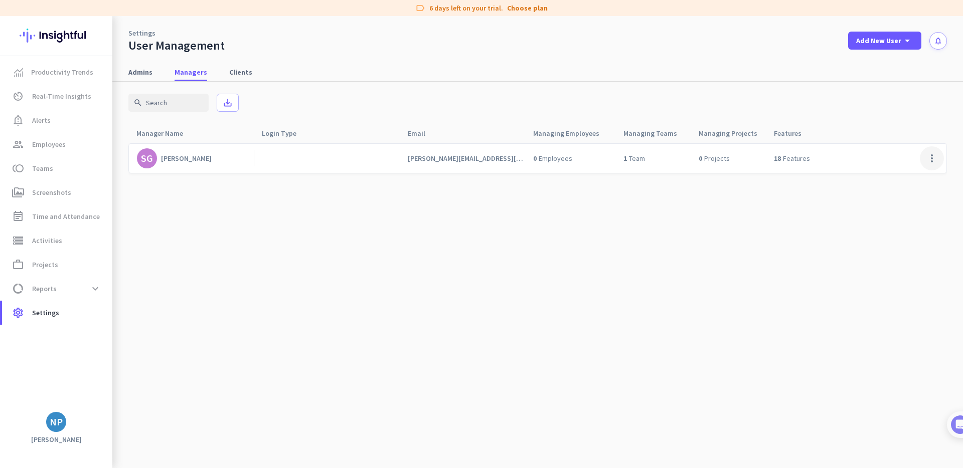
click at [932, 157] on span at bounding box center [932, 158] width 24 height 24
click at [730, 214] on div at bounding box center [481, 234] width 963 height 468
click at [47, 172] on span "Teams" at bounding box center [42, 168] width 21 height 12
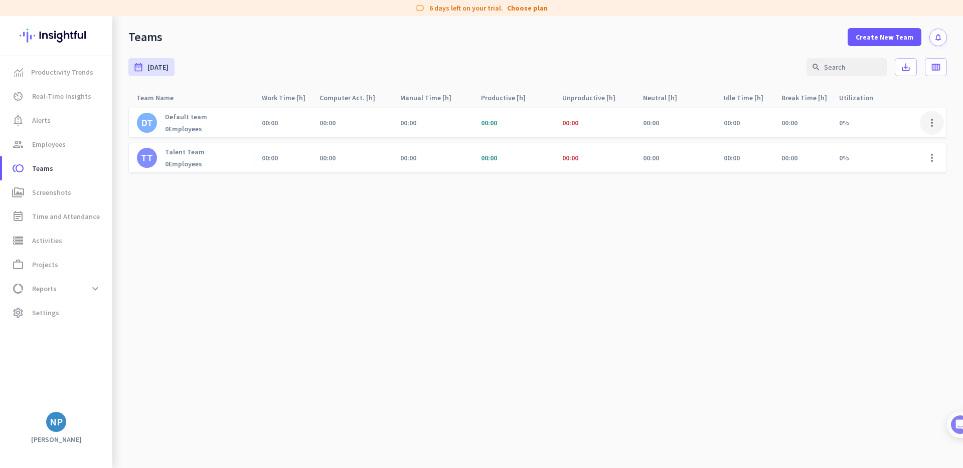
click at [932, 123] on span at bounding box center [932, 123] width 24 height 24
click at [897, 182] on span "Remove Team" at bounding box center [896, 180] width 44 height 9
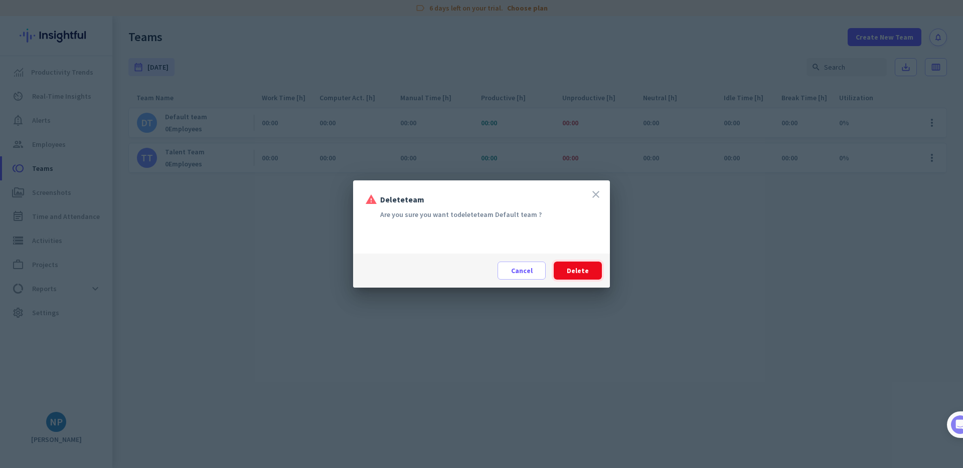
click at [593, 270] on span at bounding box center [578, 271] width 48 height 24
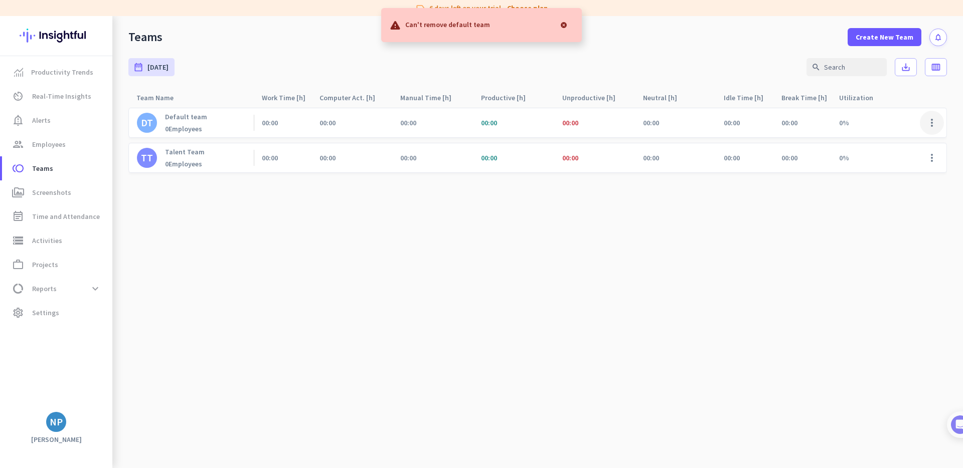
click at [933, 125] on span at bounding box center [932, 123] width 24 height 24
click at [894, 142] on span "Edit" at bounding box center [905, 144] width 62 height 10
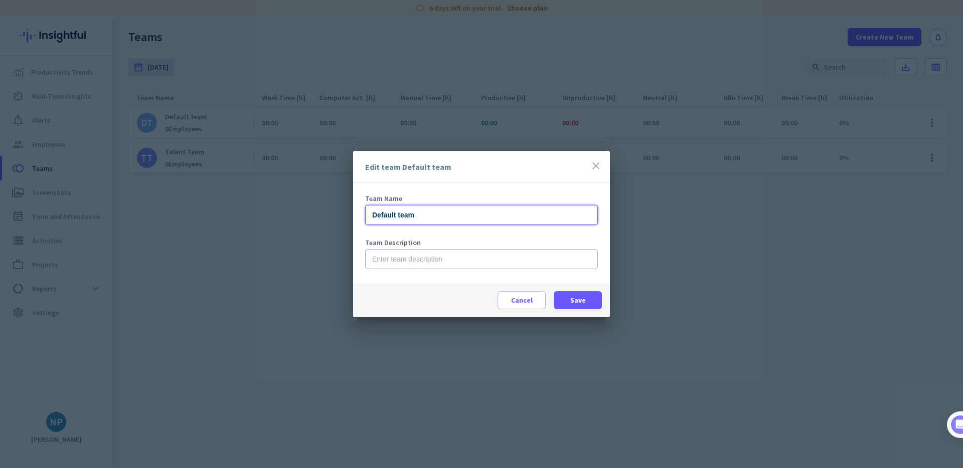
drag, startPoint x: 396, startPoint y: 215, endPoint x: 355, endPoint y: 214, distance: 41.6
click at [355, 214] on div "Team Name Default team Team Description" at bounding box center [481, 233] width 257 height 100
type input "Our team"
click at [569, 300] on span at bounding box center [578, 300] width 48 height 24
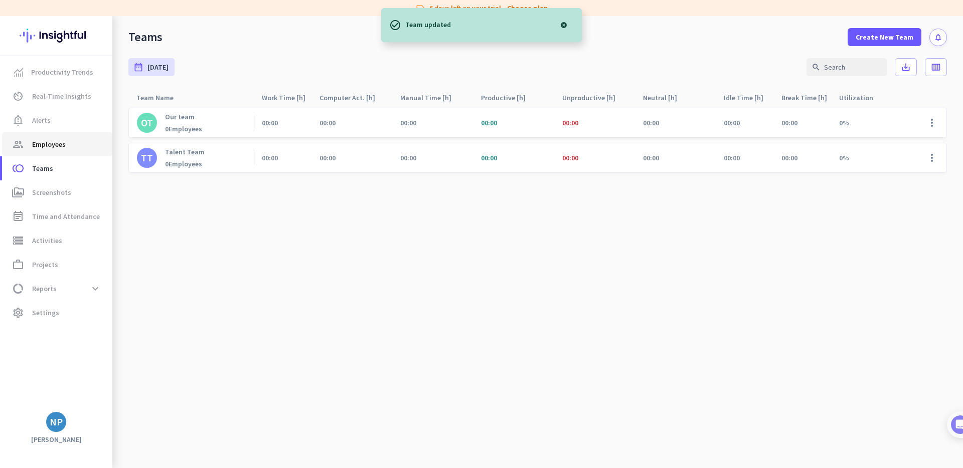
click at [45, 140] on span "Employees" at bounding box center [49, 144] width 34 height 12
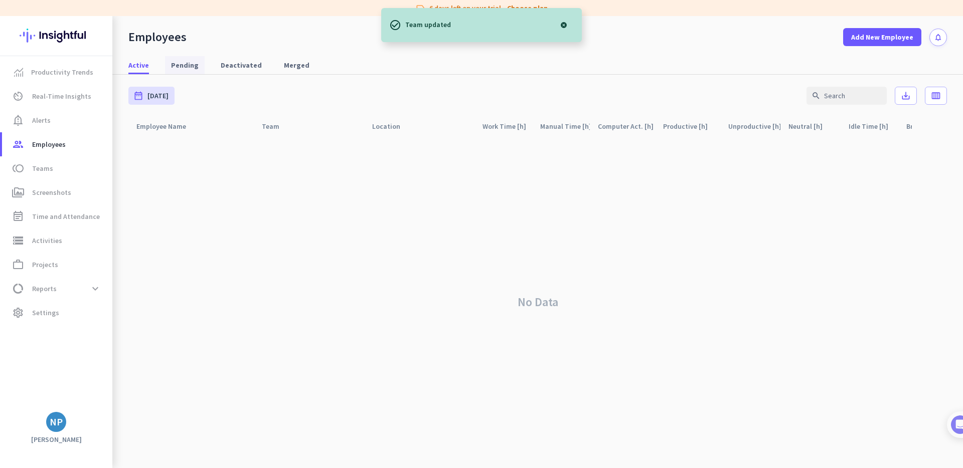
click at [177, 65] on span "Pending" at bounding box center [185, 65] width 28 height 10
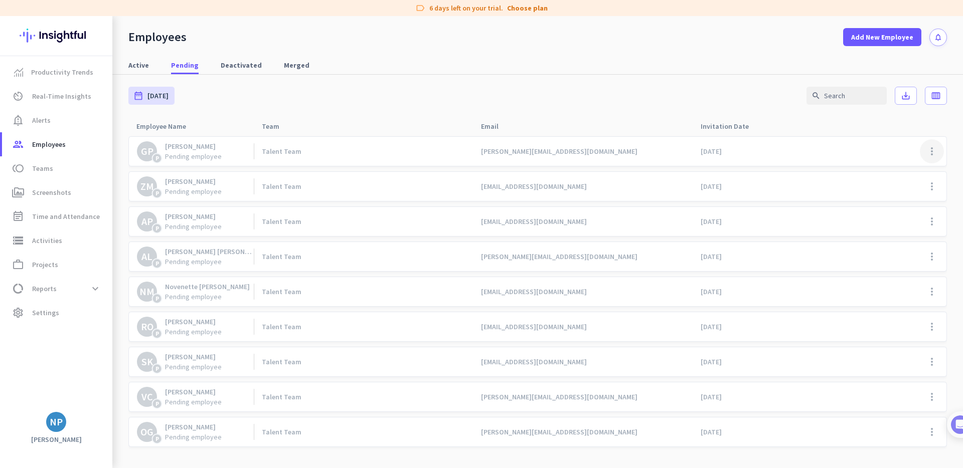
click at [938, 152] on span at bounding box center [932, 151] width 24 height 24
click at [600, 112] on div at bounding box center [481, 234] width 963 height 468
click at [55, 166] on span "toll Teams" at bounding box center [57, 168] width 94 height 12
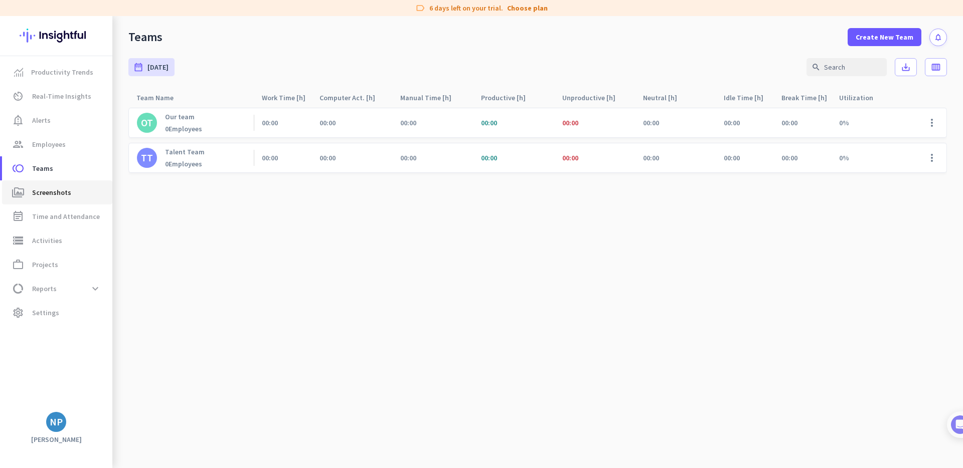
click at [57, 196] on span "Screenshots" at bounding box center [51, 193] width 39 height 12
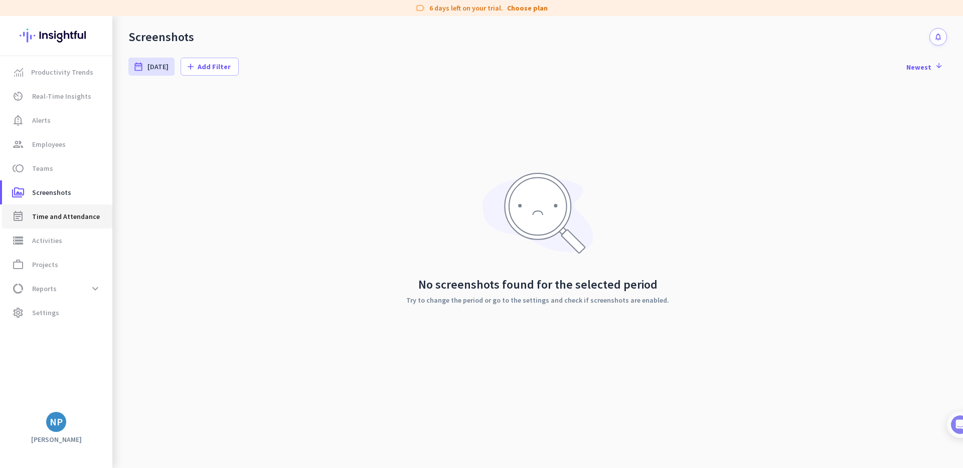
click at [56, 223] on link "event_note Time and Attendance" at bounding box center [57, 217] width 110 height 24
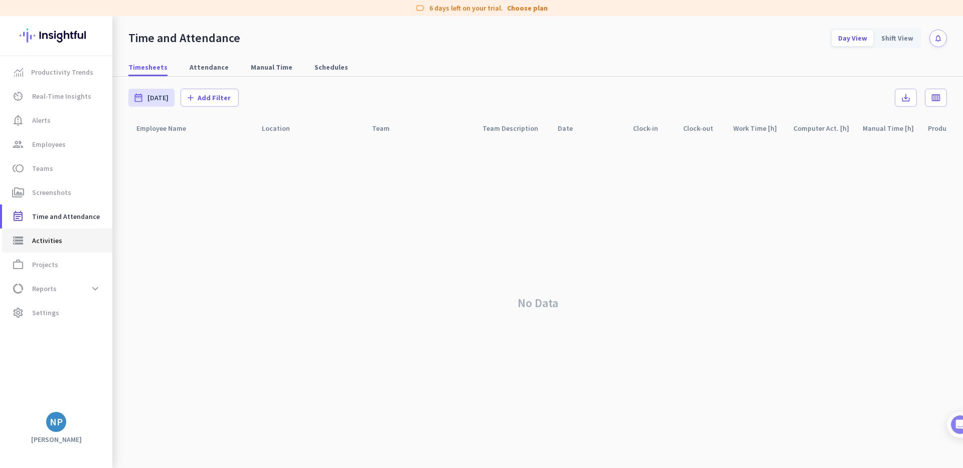
click at [54, 246] on span "Activities" at bounding box center [47, 241] width 30 height 12
type input "[DATE]"
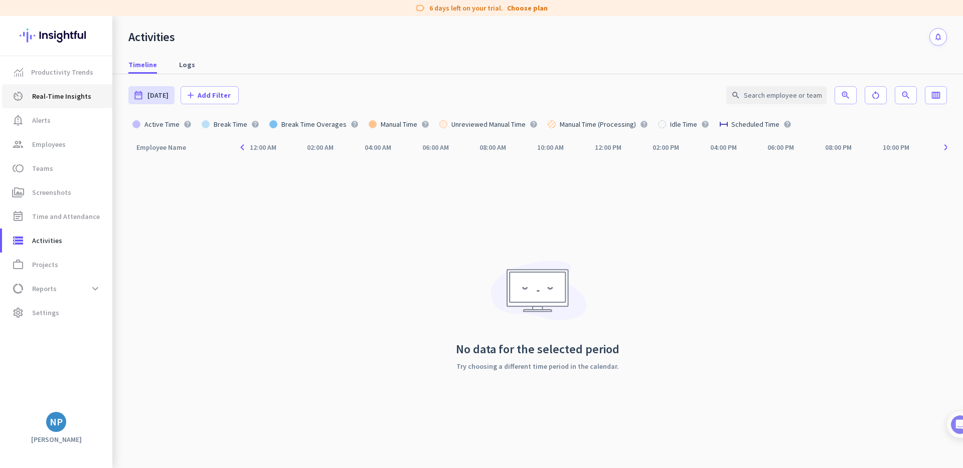
click at [69, 100] on span "Real-Time Insights" at bounding box center [61, 96] width 59 height 12
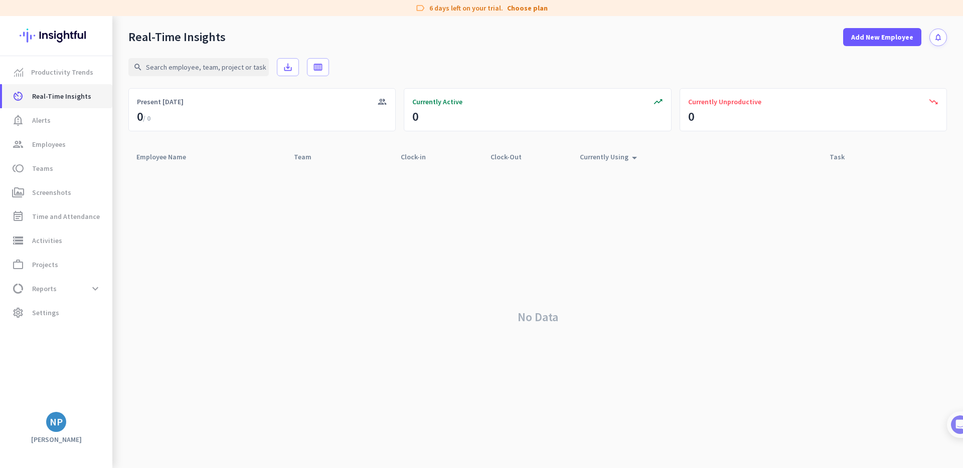
click at [55, 94] on span "Real-Time Insights" at bounding box center [61, 96] width 59 height 12
click at [54, 73] on span "Productivity Trends" at bounding box center [62, 72] width 62 height 12
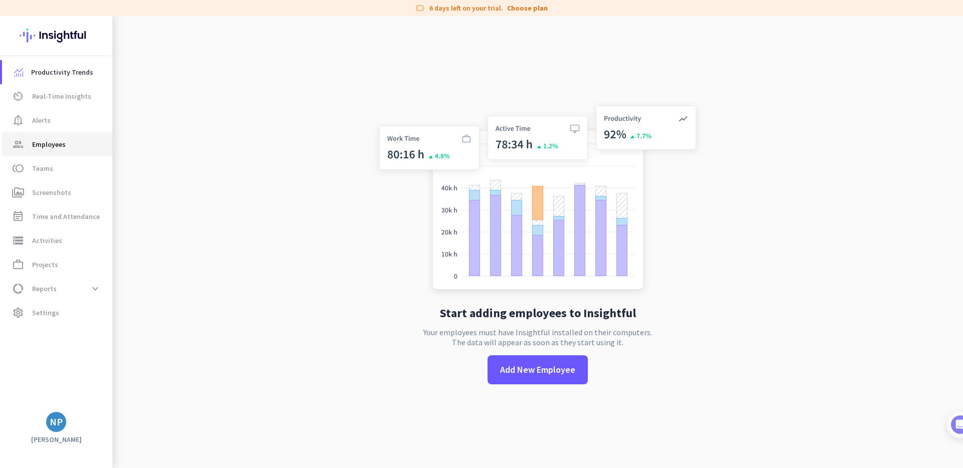
click at [49, 139] on span "Employees" at bounding box center [49, 144] width 34 height 12
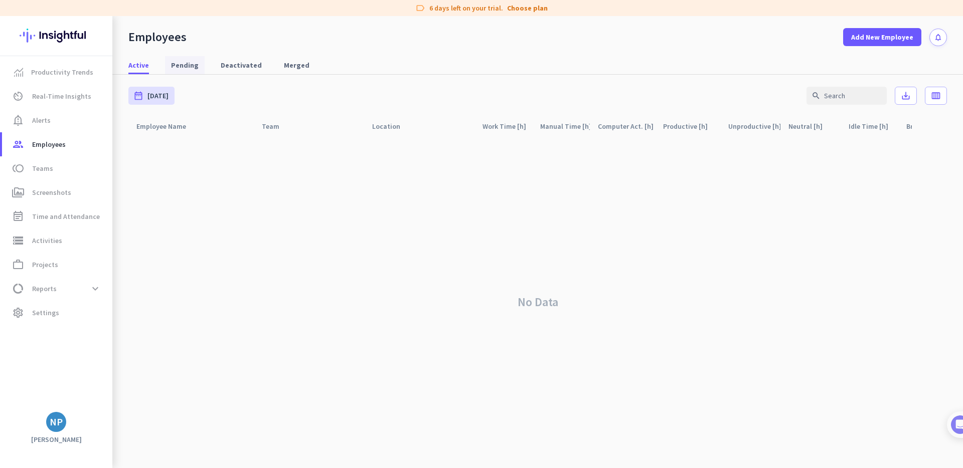
click at [188, 61] on span "Pending" at bounding box center [185, 65] width 28 height 10
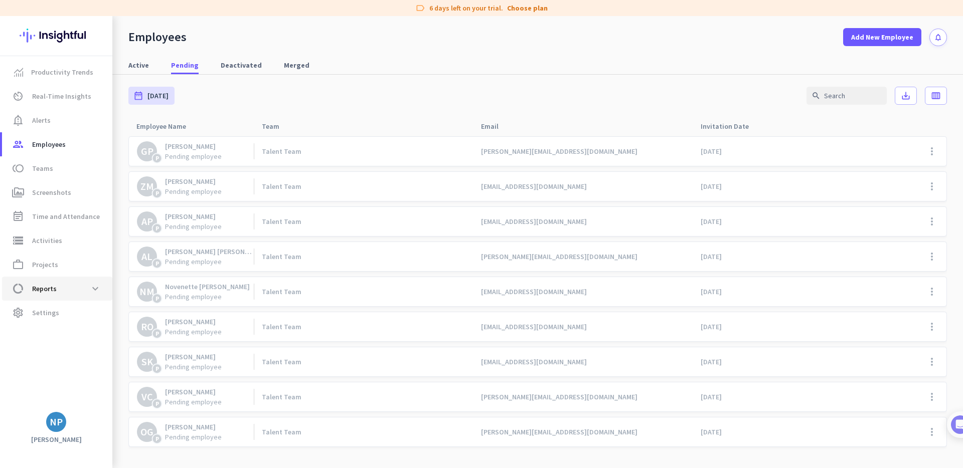
click at [57, 293] on span "data_usage Reports expand_more" at bounding box center [57, 289] width 94 height 18
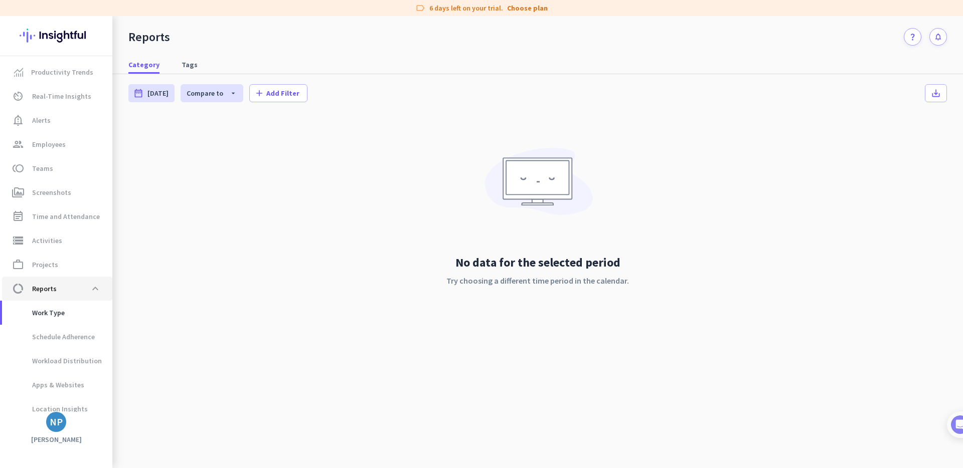
scroll to position [9, 0]
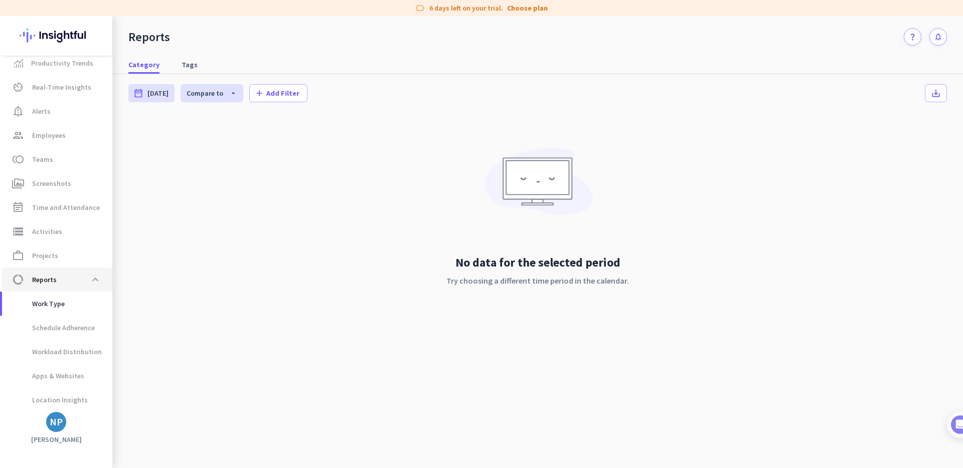
click at [59, 282] on span "data_usage Reports expand_less" at bounding box center [57, 280] width 94 height 18
click at [96, 278] on span at bounding box center [95, 280] width 18 height 18
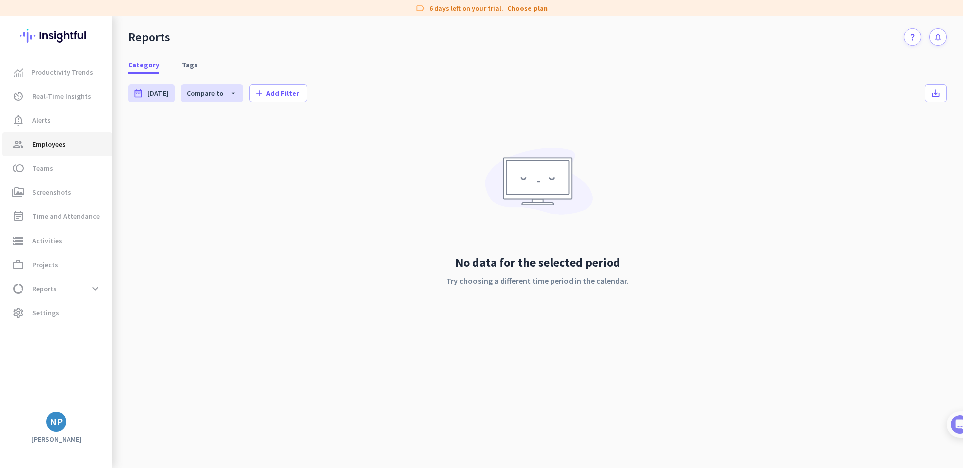
click at [52, 143] on span "Employees" at bounding box center [49, 144] width 34 height 12
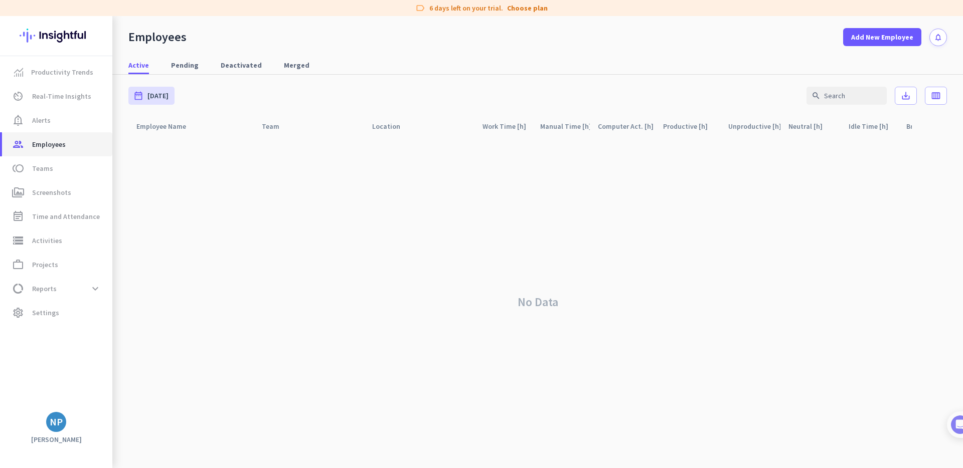
click at [51, 147] on span "Employees" at bounding box center [49, 144] width 34 height 12
click at [185, 66] on span "Pending" at bounding box center [185, 65] width 28 height 10
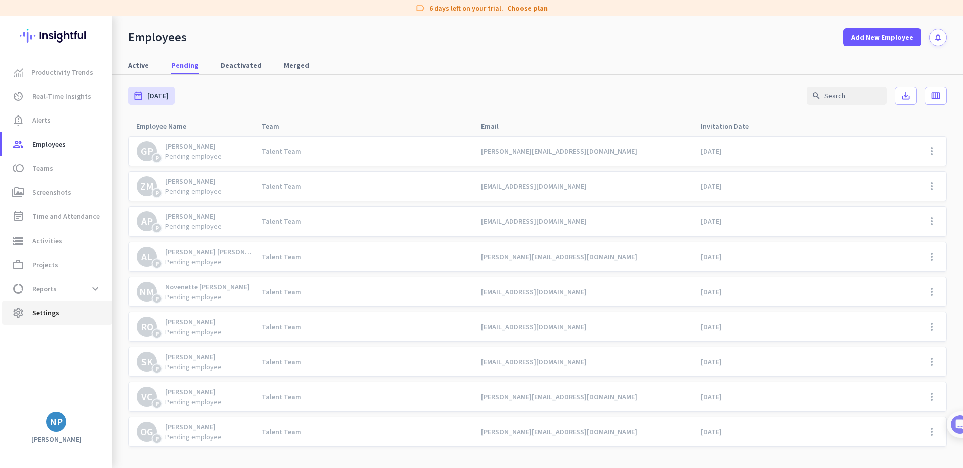
click at [57, 314] on span "settings Settings" at bounding box center [57, 313] width 94 height 12
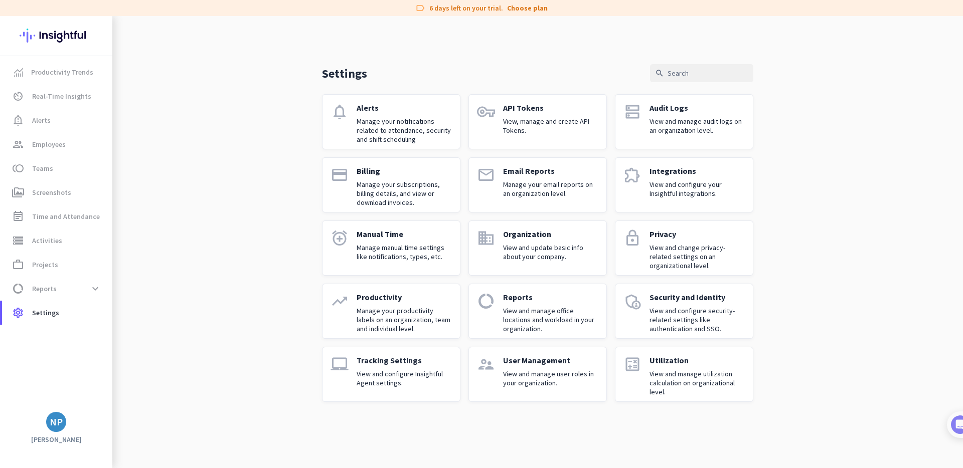
click at [404, 367] on div "Tracking Settings View and configure Insightful Agent settings." at bounding box center [404, 375] width 95 height 38
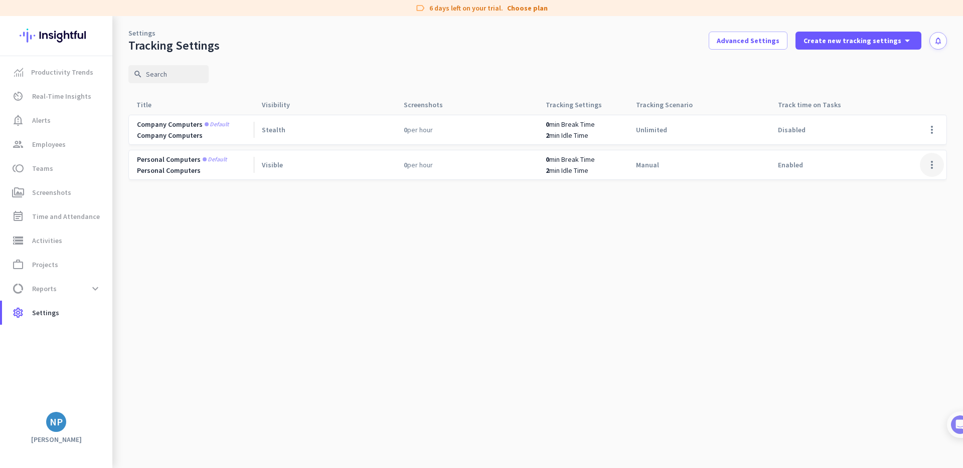
click at [932, 166] on span at bounding box center [932, 165] width 24 height 24
click at [897, 187] on span "Edit" at bounding box center [894, 186] width 13 height 9
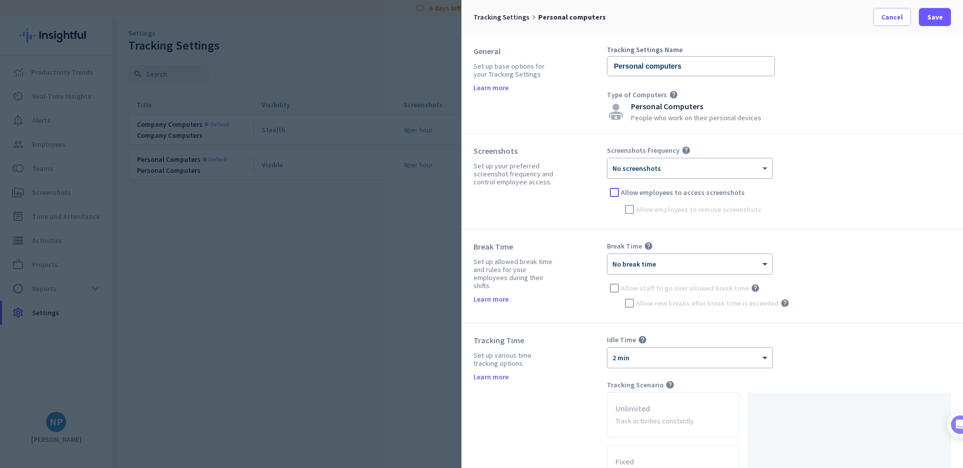
click at [760, 165] on span at bounding box center [766, 168] width 13 height 9
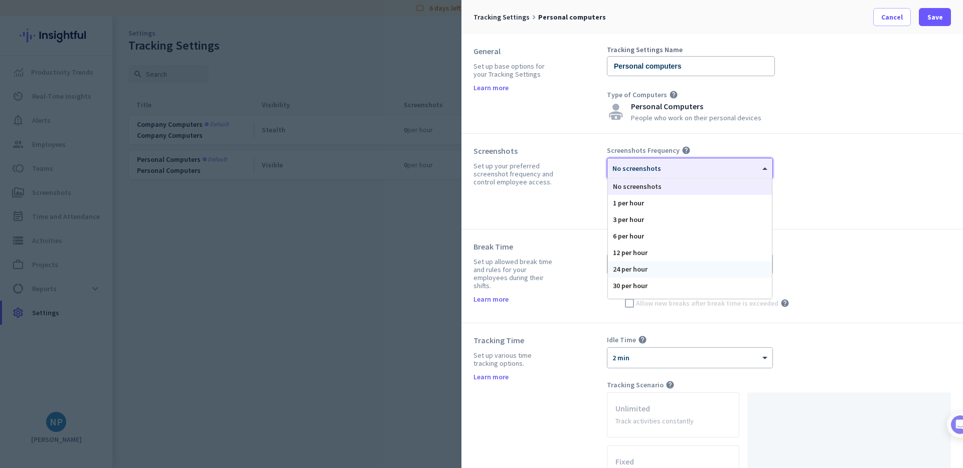
click at [644, 270] on div "24 per hour" at bounding box center [690, 269] width 164 height 17
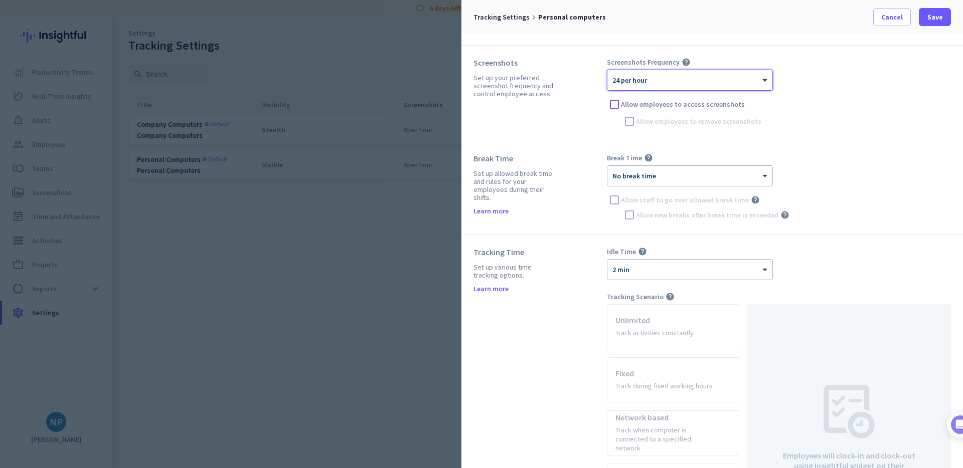
scroll to position [91, 0]
click at [656, 172] on div at bounding box center [689, 170] width 165 height 9
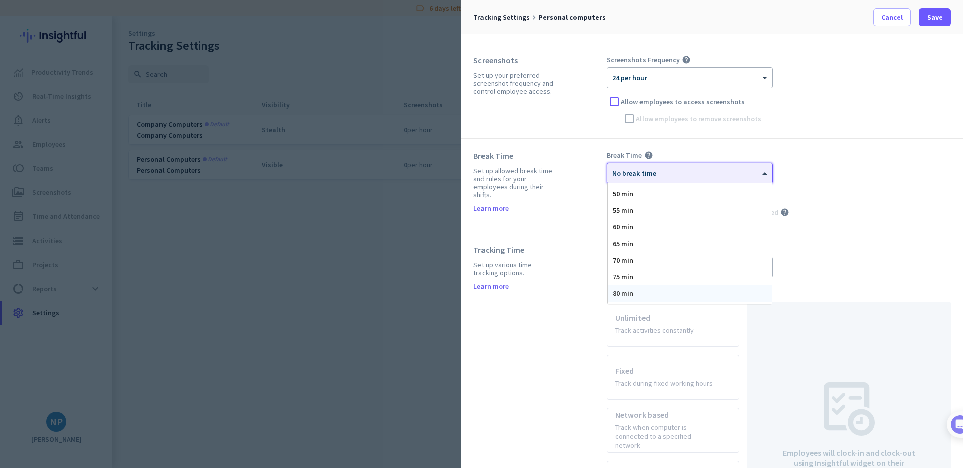
scroll to position [165, 0]
click at [646, 228] on div "60 min" at bounding box center [690, 225] width 164 height 17
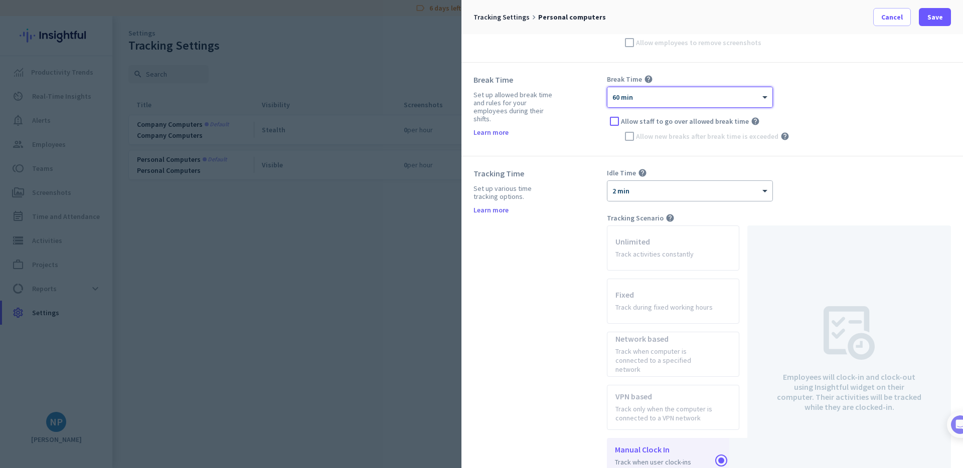
scroll to position [167, 0]
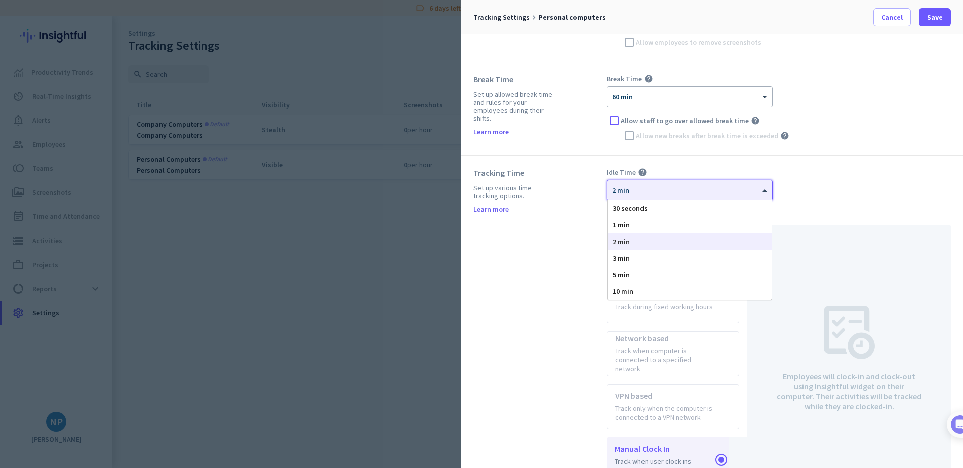
click at [657, 193] on div "× 2 min" at bounding box center [683, 191] width 152 height 9
click at [657, 192] on div "× 2 min" at bounding box center [683, 191] width 152 height 9
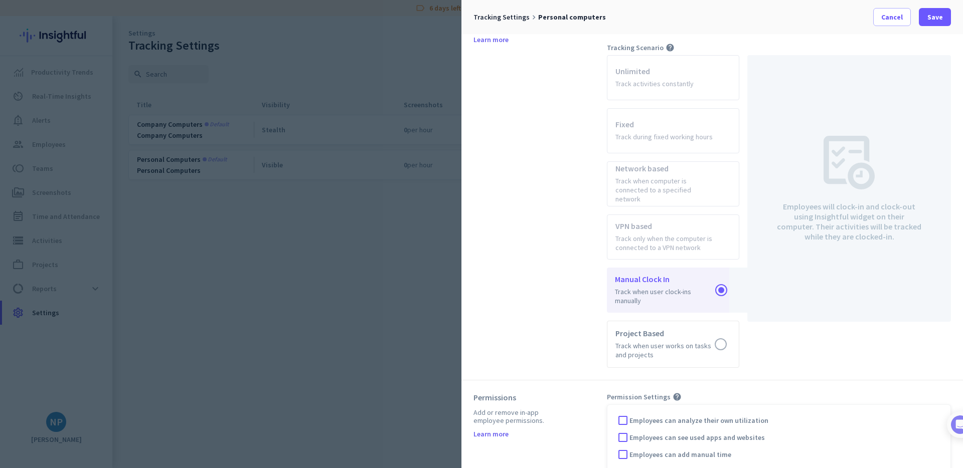
scroll to position [416, 0]
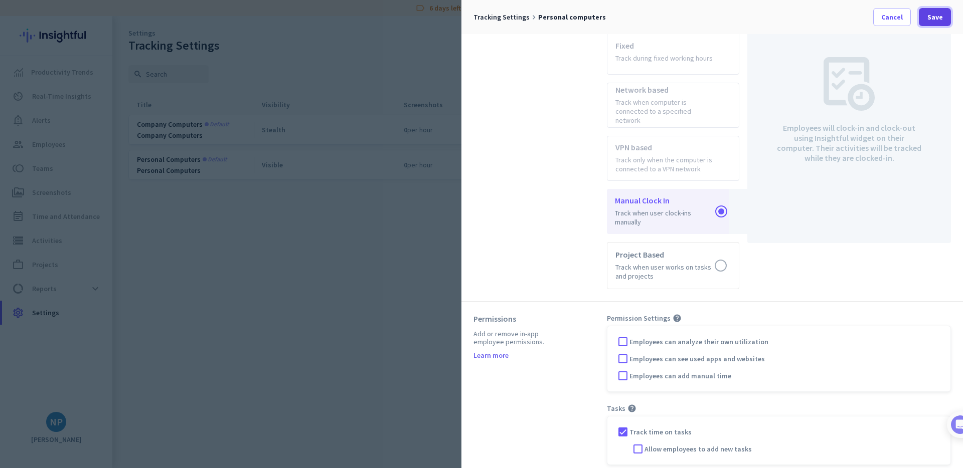
click at [937, 15] on span "Save" at bounding box center [935, 17] width 16 height 10
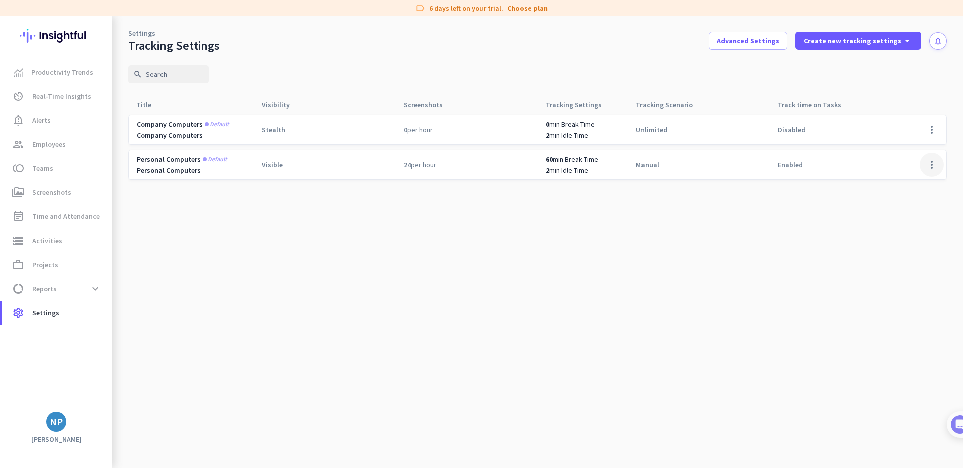
click at [930, 164] on span at bounding box center [932, 165] width 24 height 24
click at [895, 184] on span "Edit" at bounding box center [894, 186] width 13 height 9
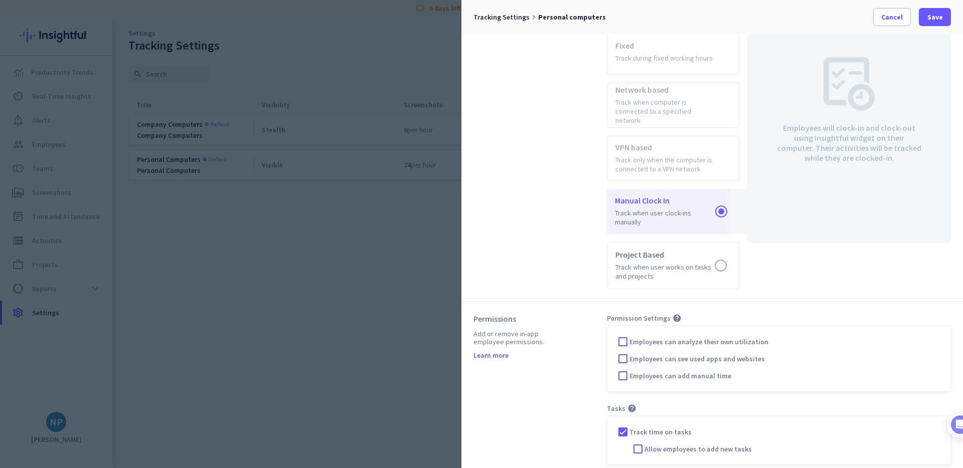
scroll to position [0, 0]
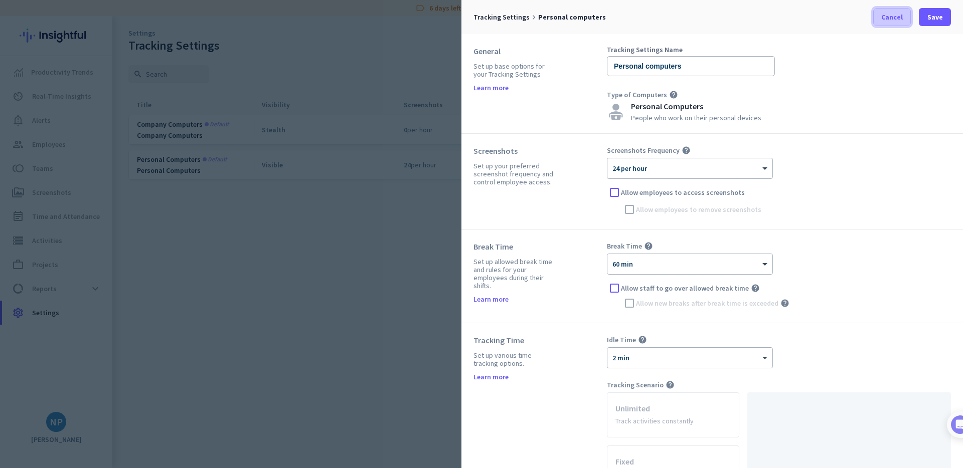
click at [878, 26] on span at bounding box center [892, 17] width 37 height 24
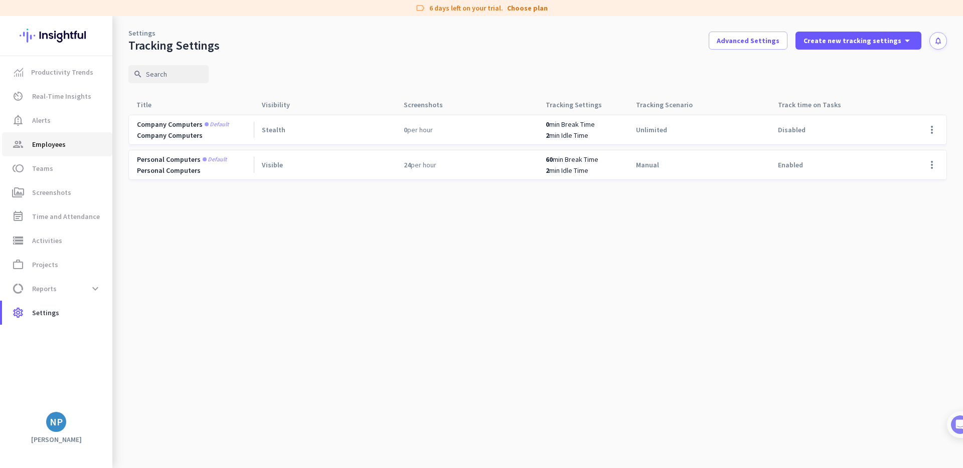
click at [46, 149] on span "Employees" at bounding box center [49, 144] width 34 height 12
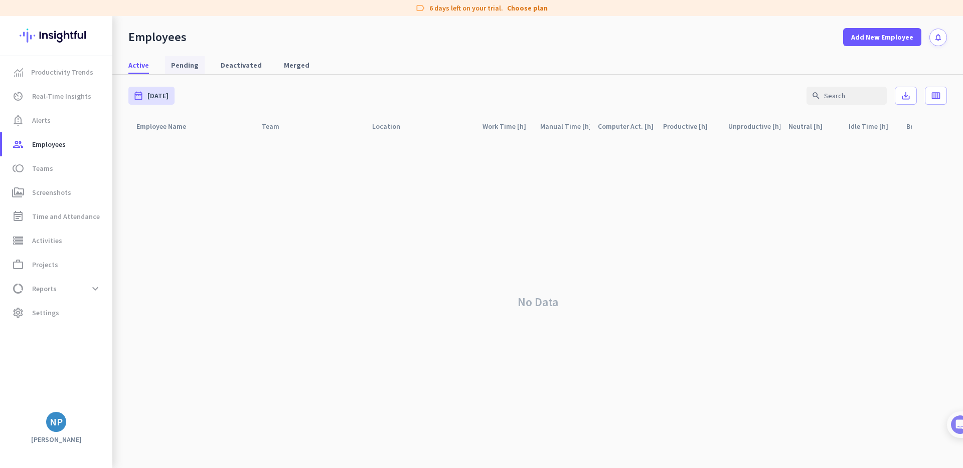
click at [171, 72] on span "Pending" at bounding box center [185, 65] width 28 height 18
